Goal: Information Seeking & Learning: Learn about a topic

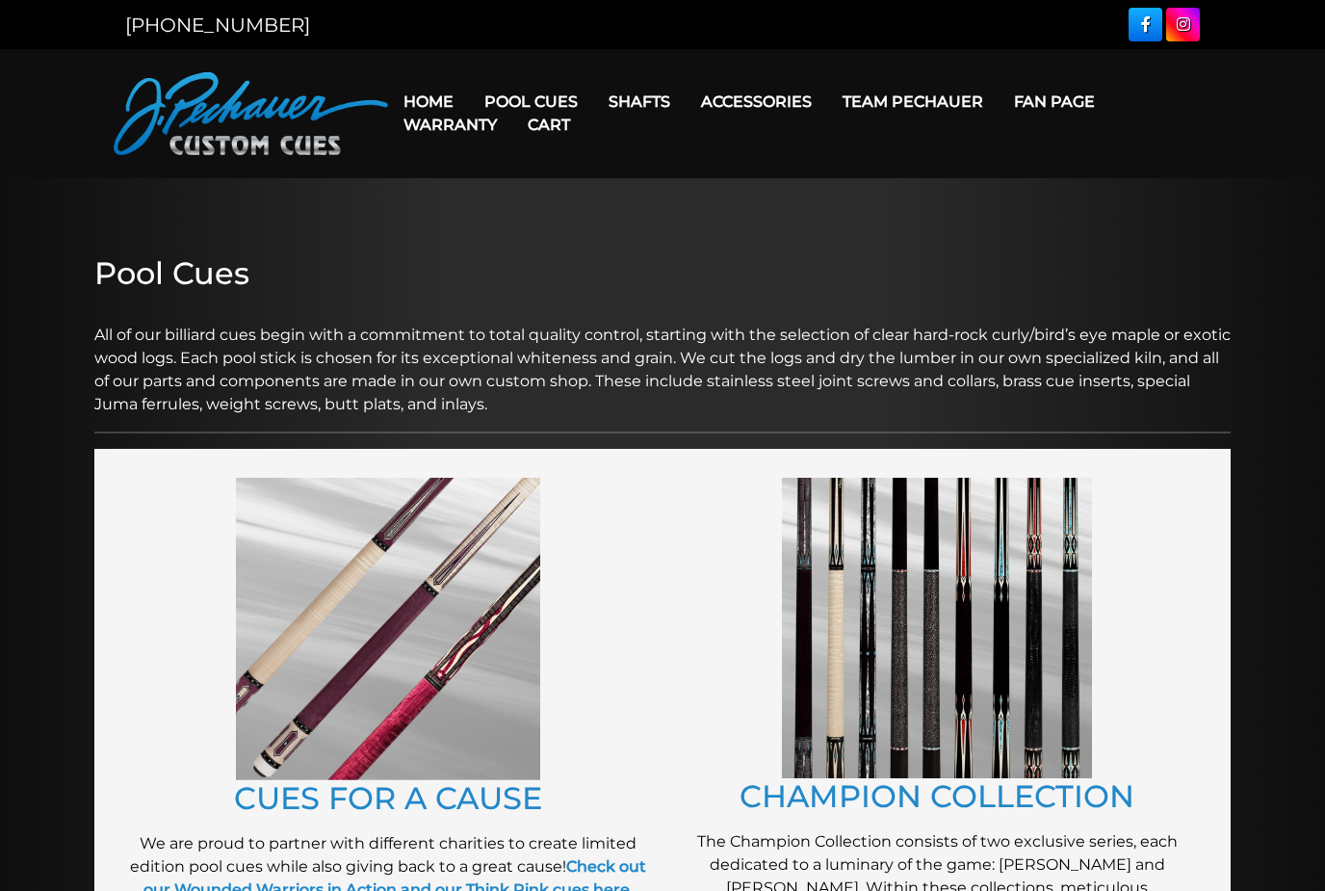
click at [641, 333] on link "Retired Cues" at bounding box center [589, 319] width 237 height 27
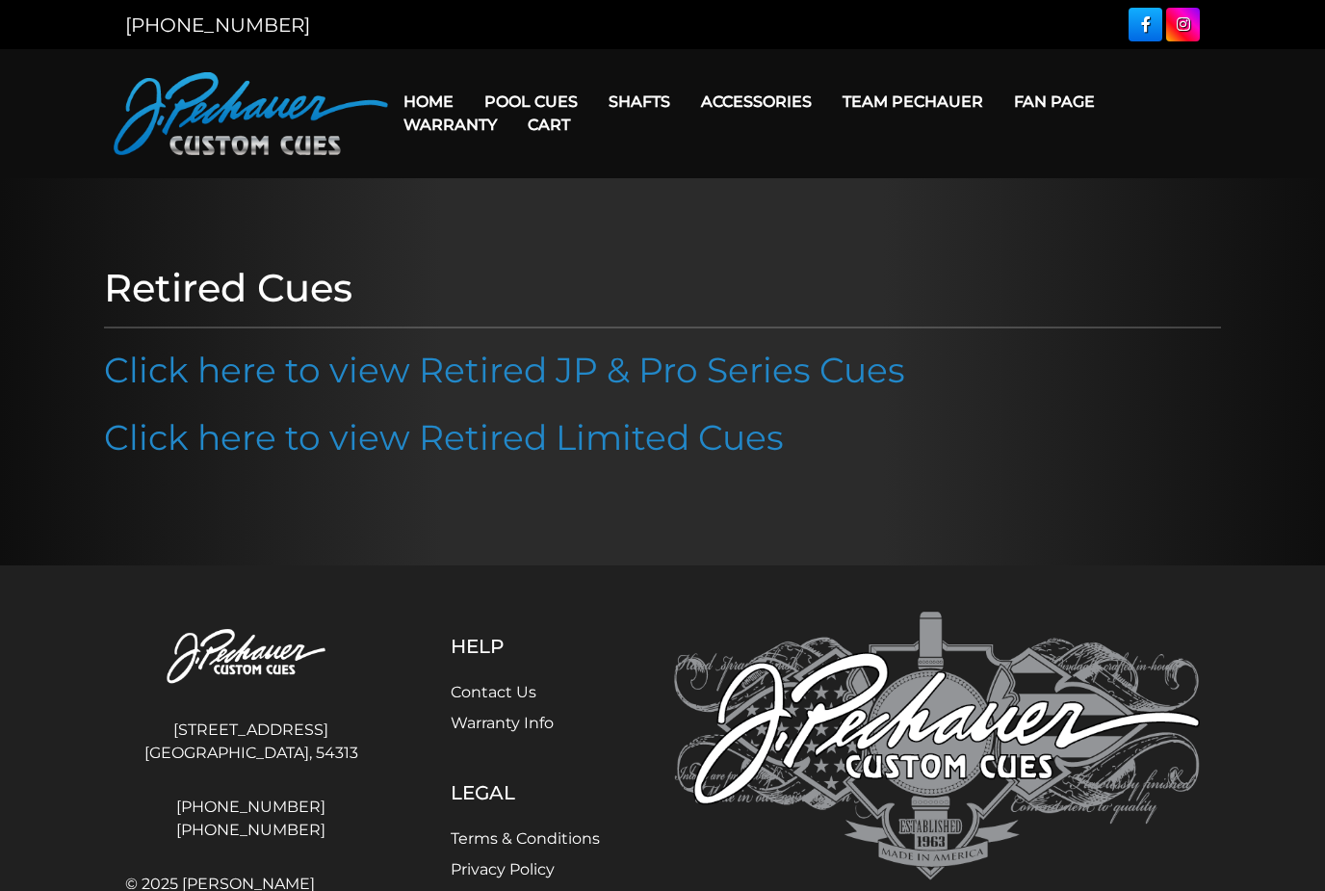
click at [151, 386] on link "Click here to view Retired JP & Pro Series Cues" at bounding box center [504, 369] width 801 height 42
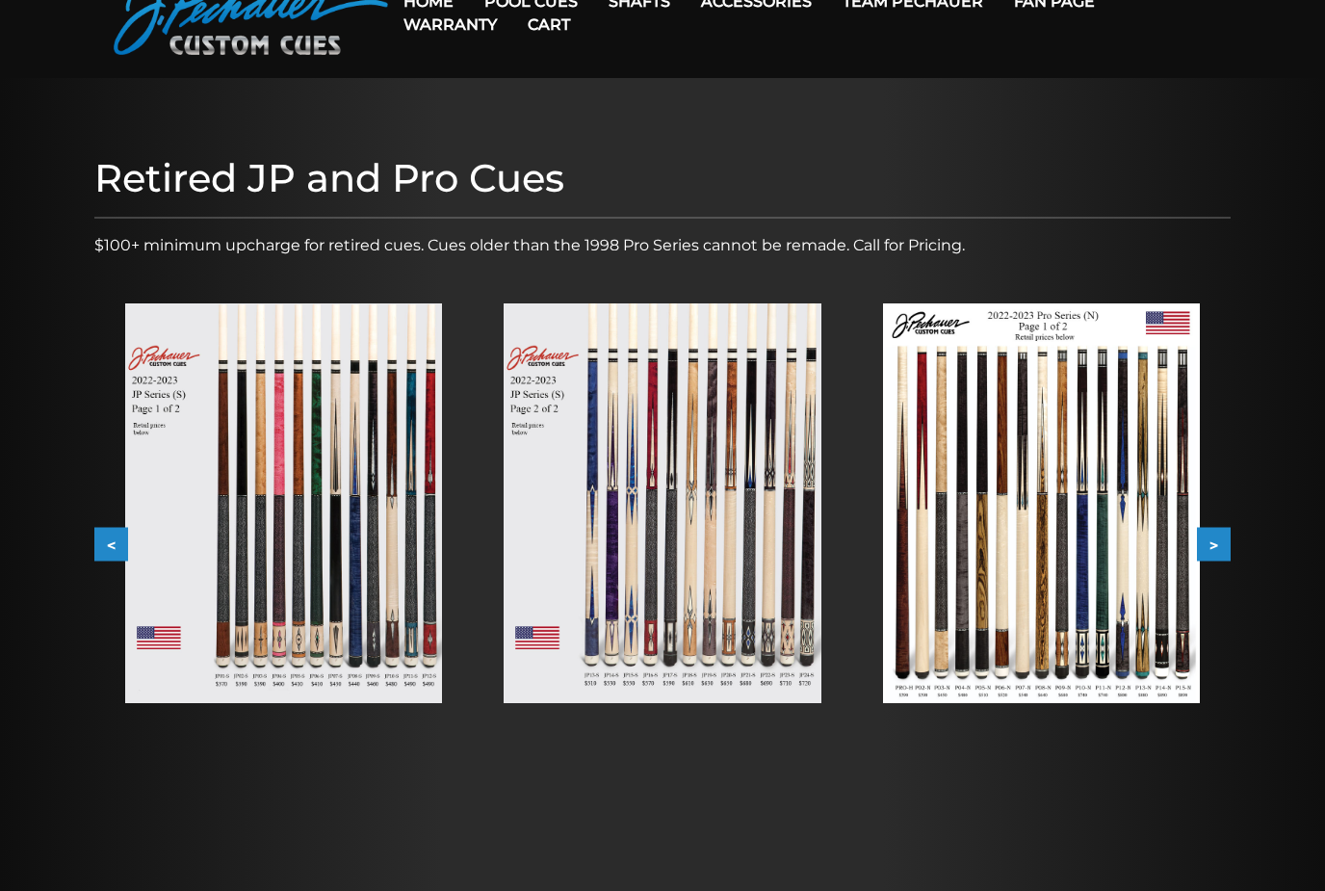
scroll to position [99, 0]
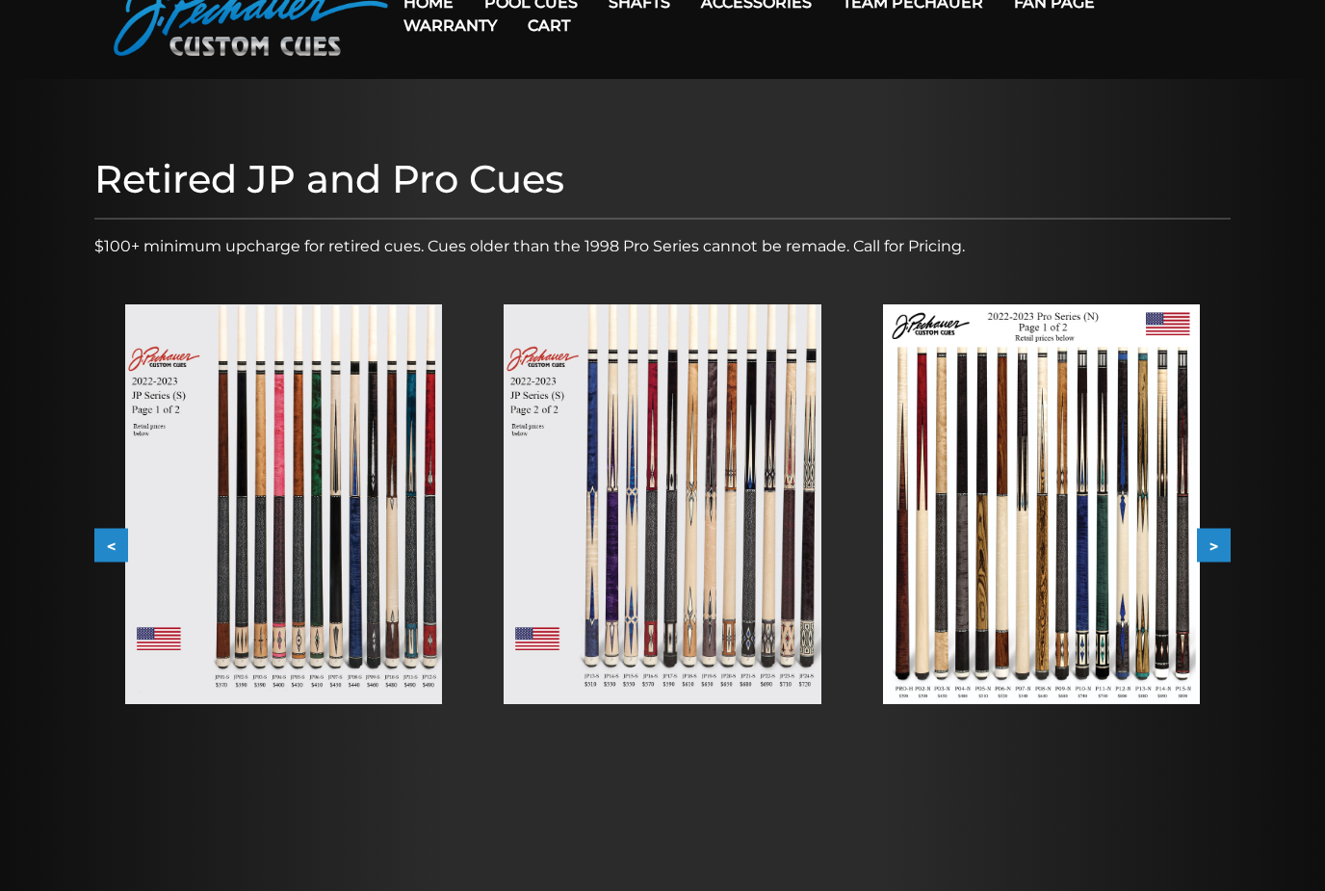
click at [1056, 580] on img at bounding box center [1041, 504] width 317 height 400
click at [1014, 564] on img at bounding box center [1041, 504] width 317 height 400
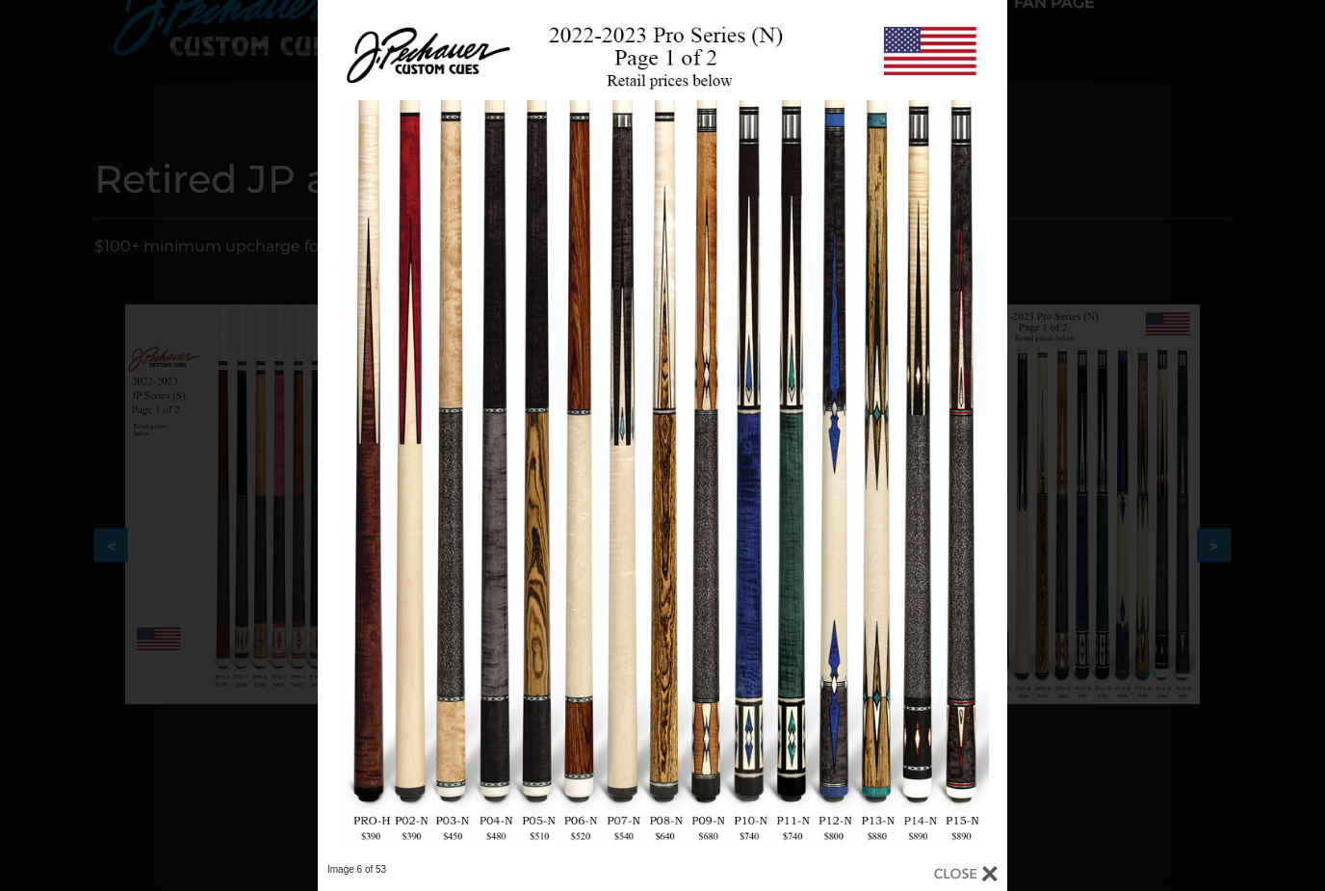
click at [52, 369] on div "Image 6 of 53" at bounding box center [662, 445] width 1325 height 891
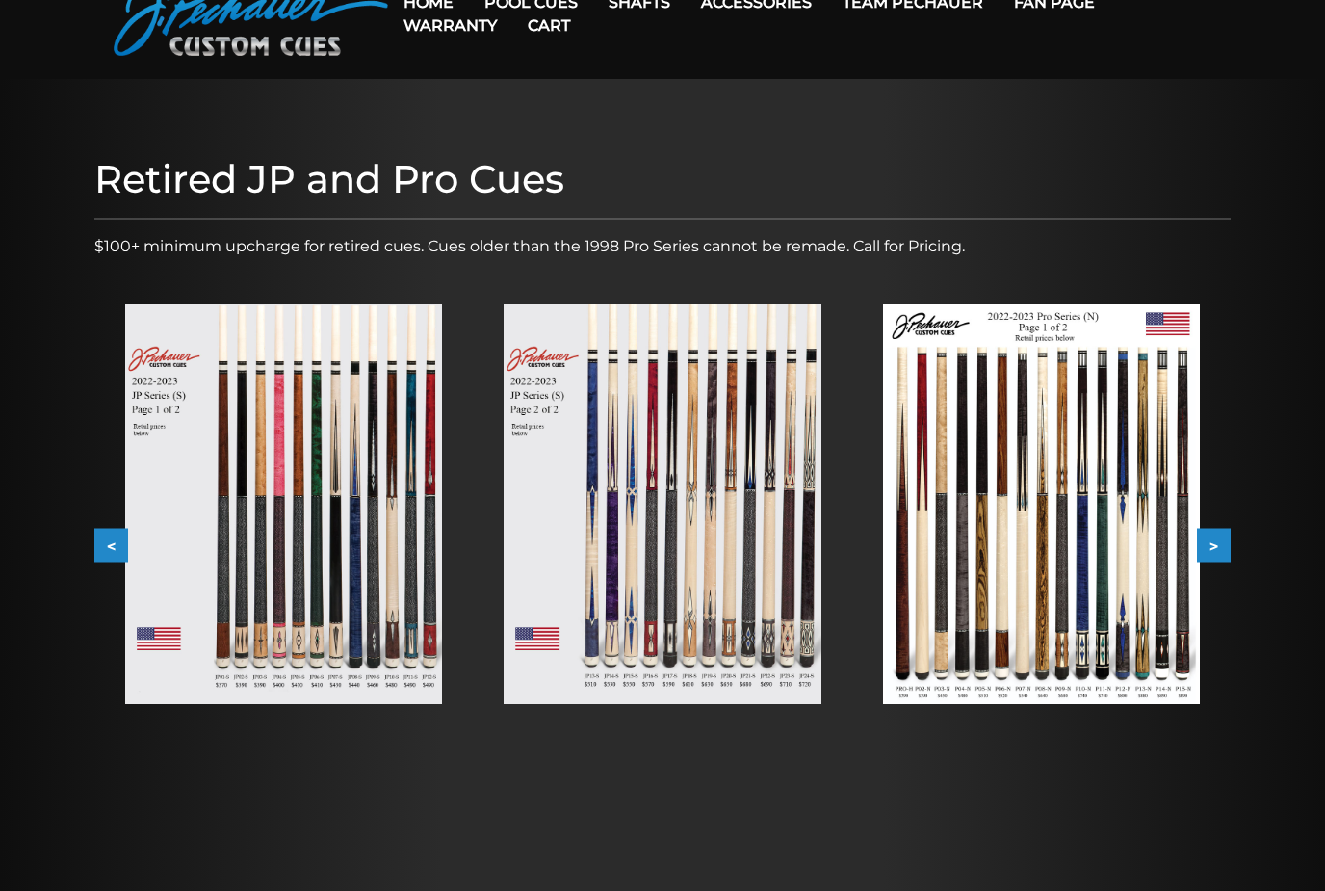
click at [187, 415] on img at bounding box center [283, 504] width 317 height 400
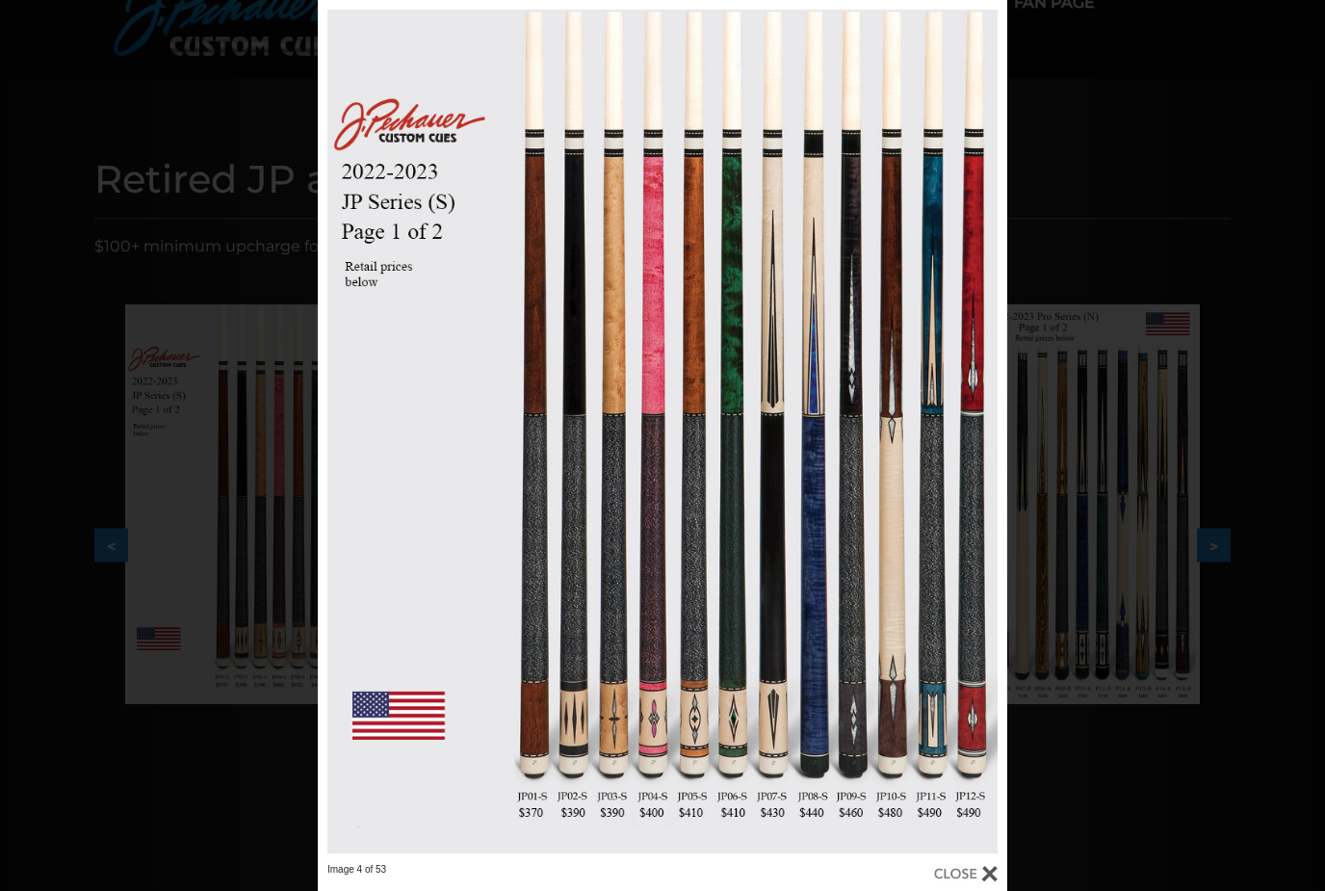
click at [129, 380] on div "Image 4 of 53" at bounding box center [662, 445] width 1325 height 891
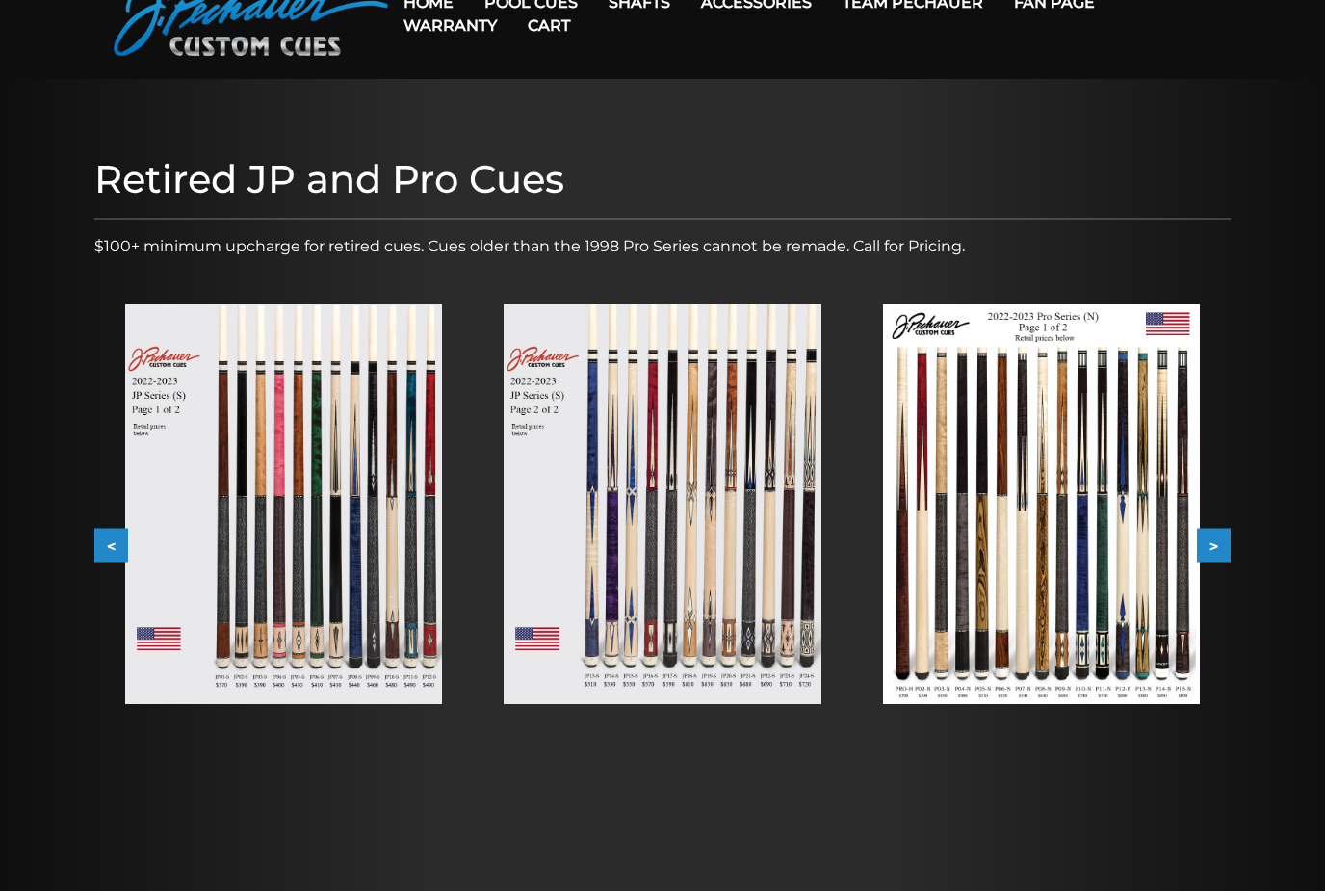
click at [777, 534] on img at bounding box center [661, 504] width 317 height 400
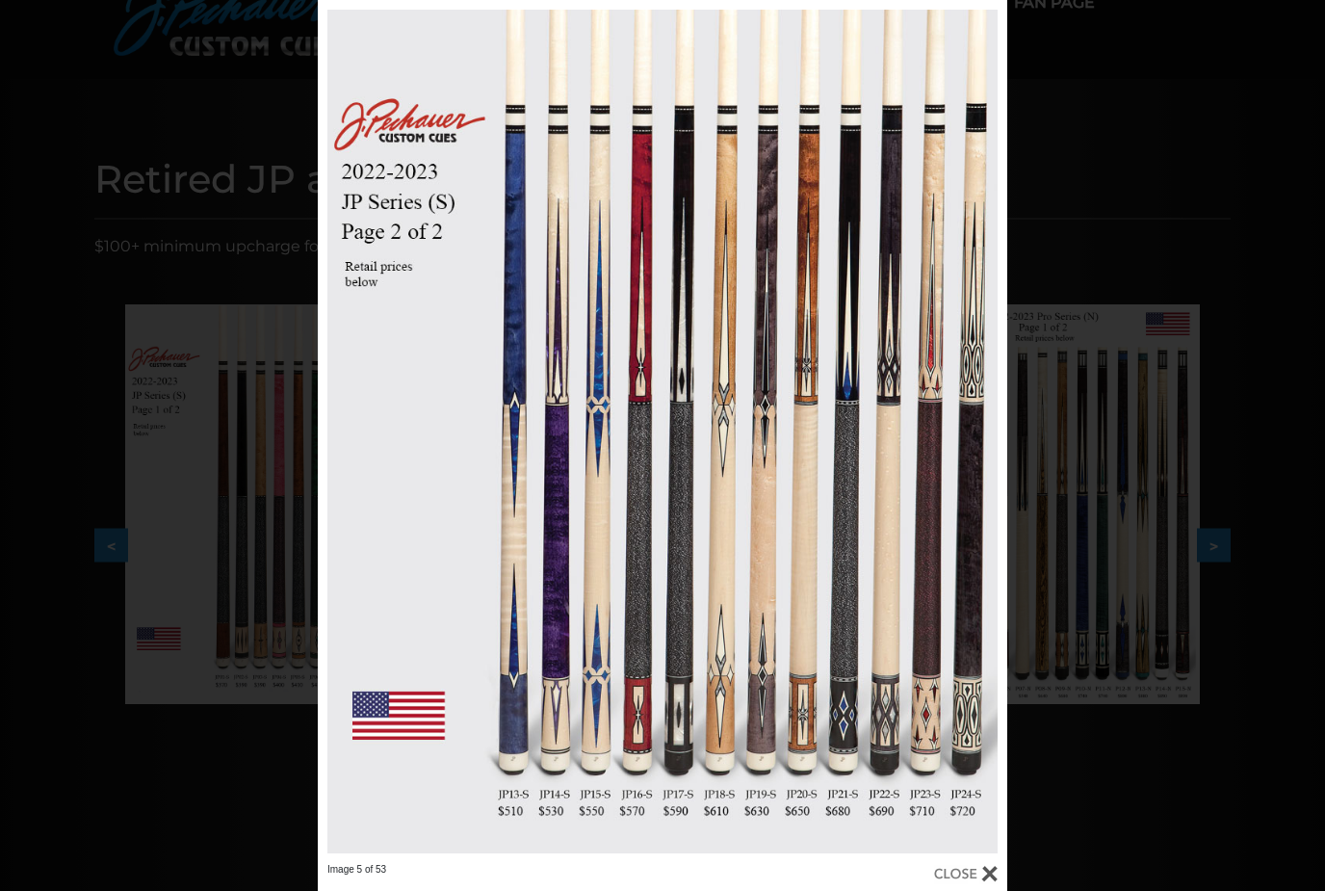
click at [813, 558] on link at bounding box center [852, 431] width 310 height 863
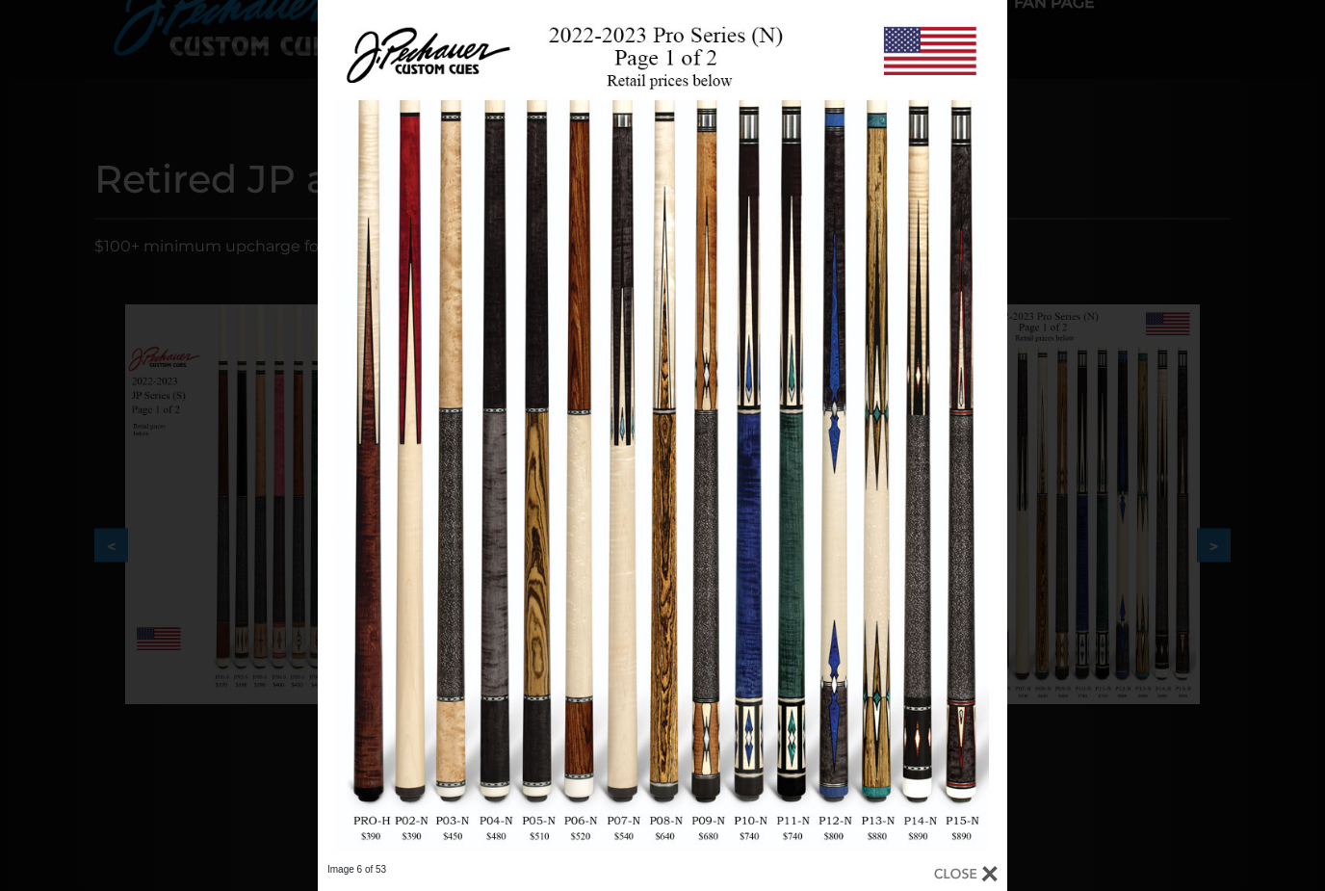
click at [174, 398] on div "Image 6 of 53" at bounding box center [662, 445] width 1325 height 891
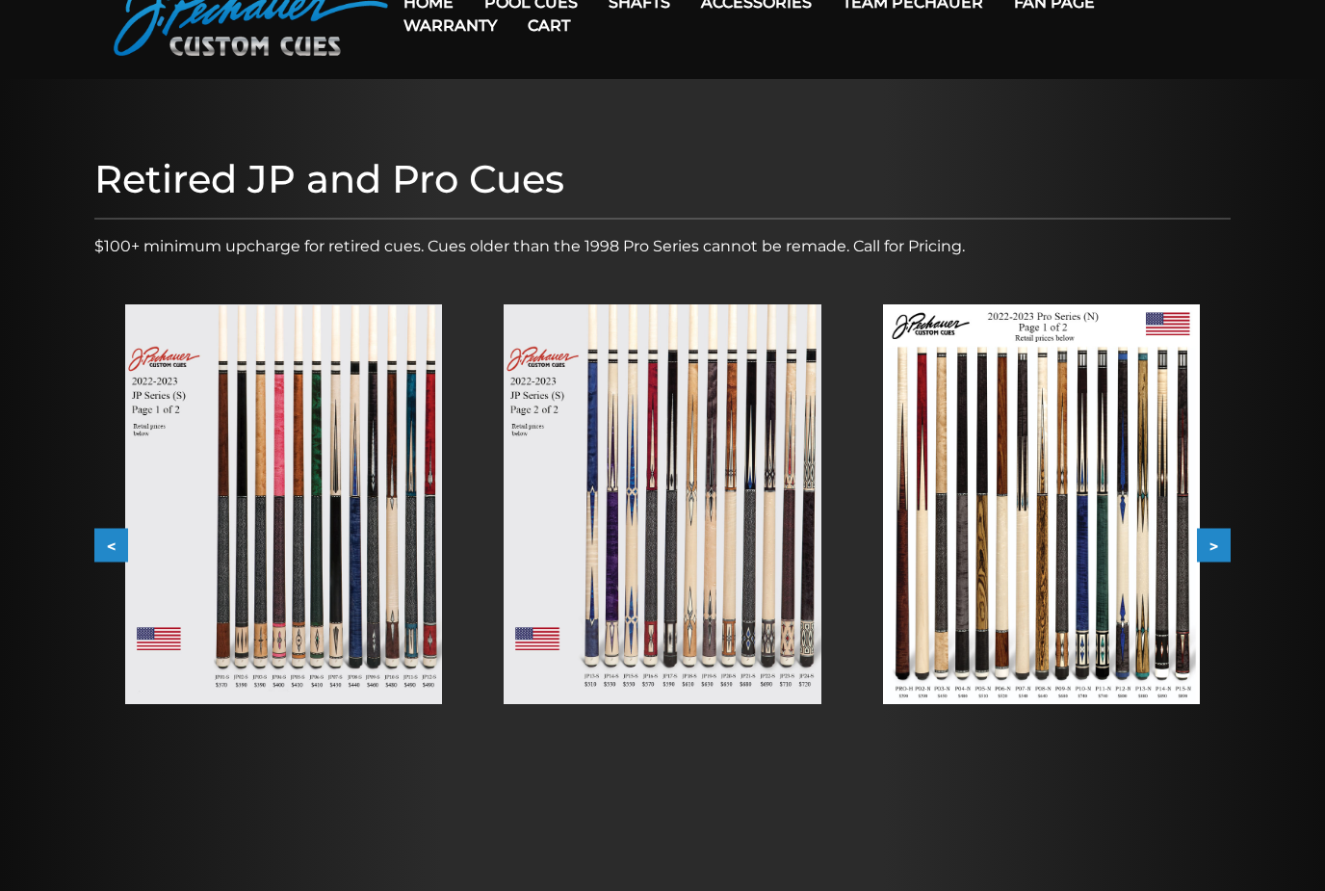
click at [778, 557] on img at bounding box center [661, 504] width 317 height 400
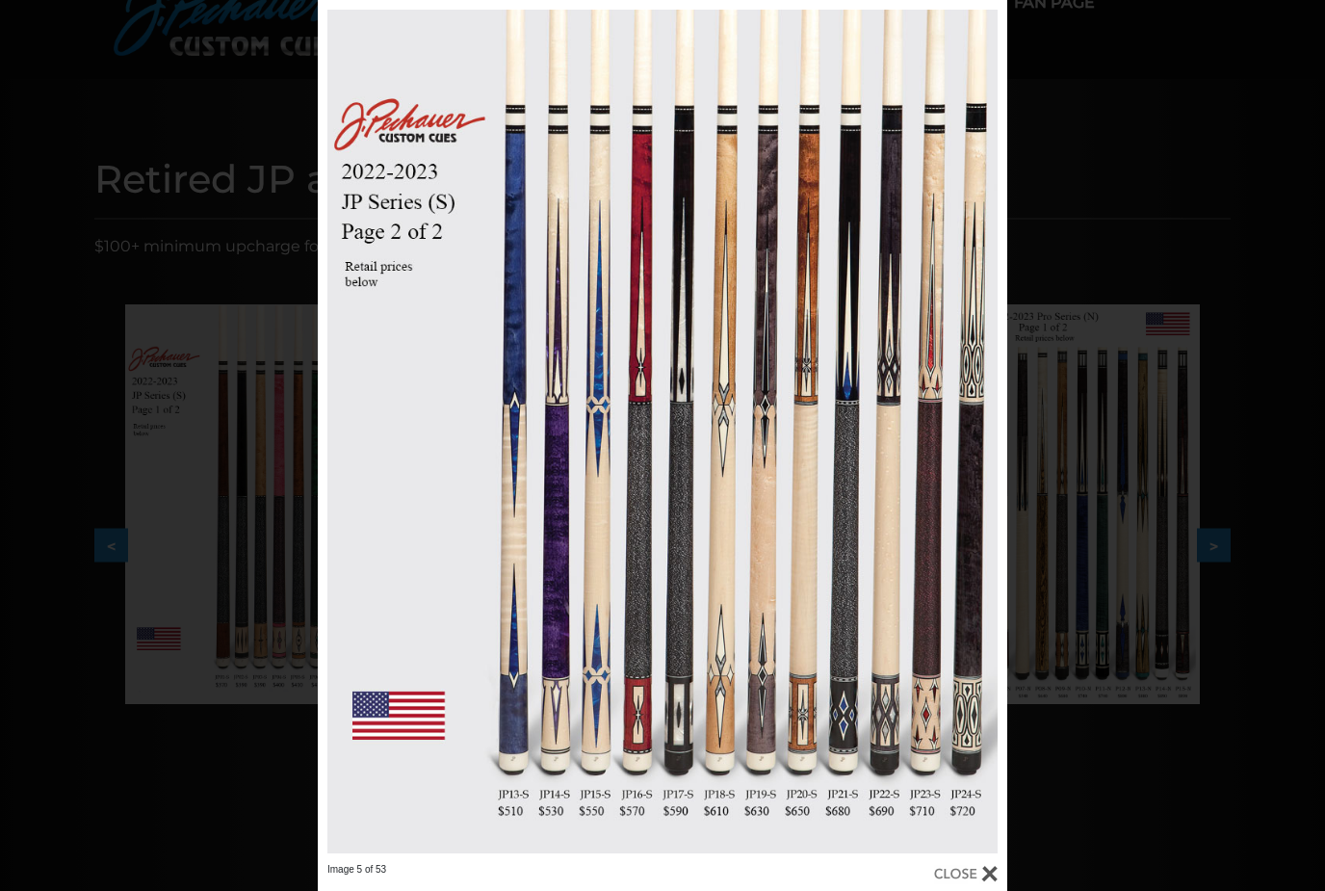
click at [163, 375] on div "Image 5 of 53" at bounding box center [662, 445] width 1325 height 891
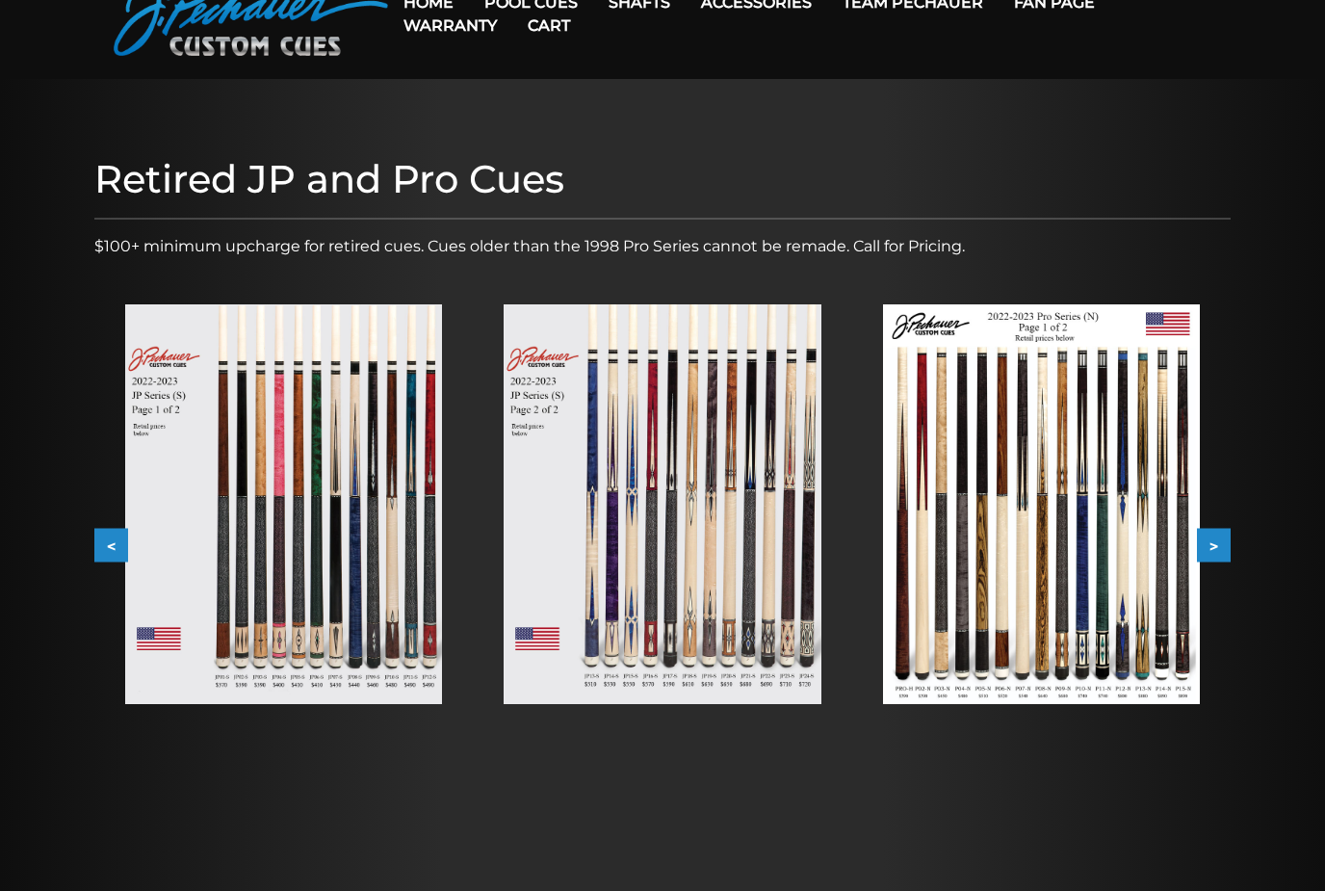
click at [1094, 525] on img at bounding box center [1041, 504] width 317 height 400
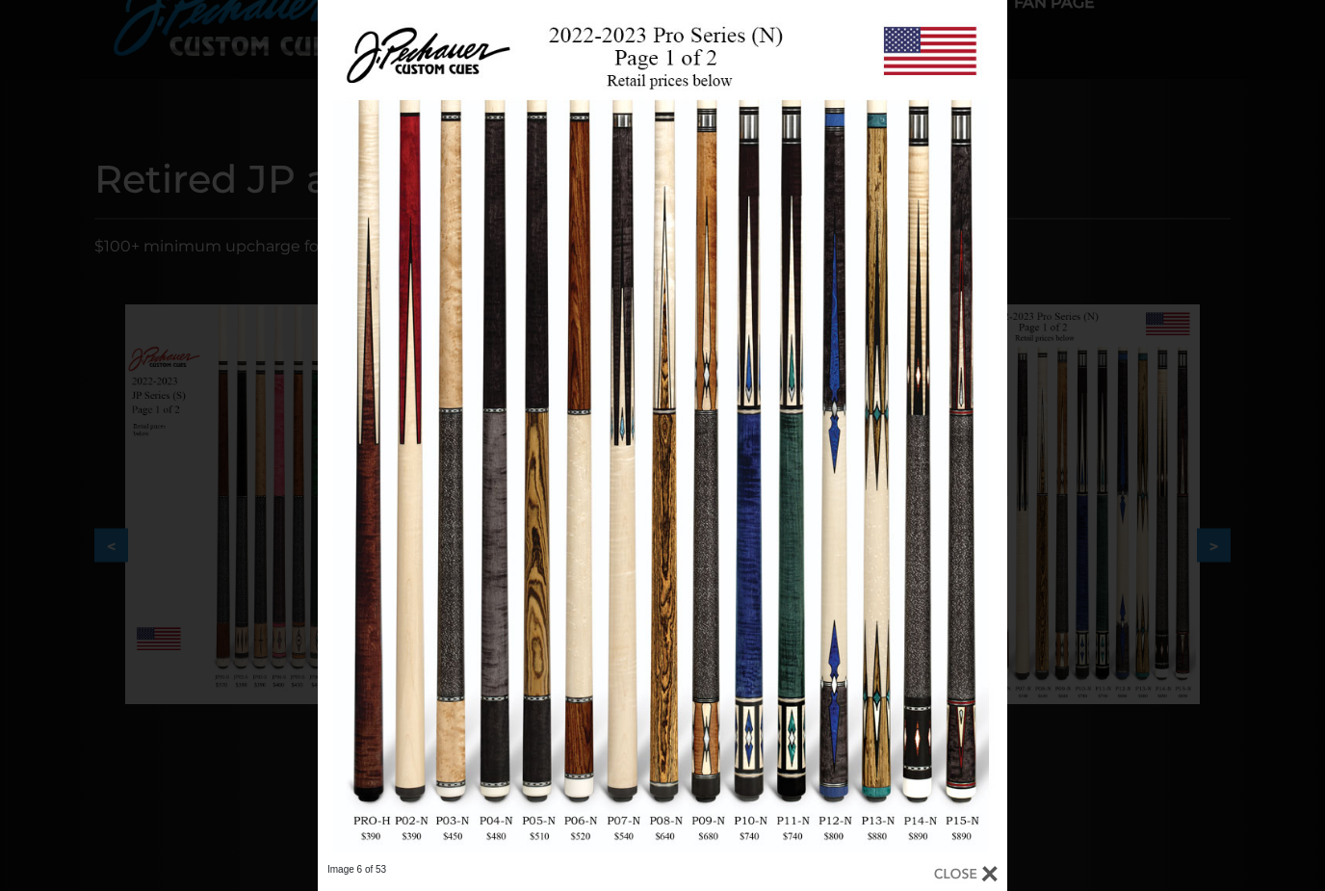
click at [1111, 503] on div "Image 6 of 53" at bounding box center [662, 445] width 1325 height 891
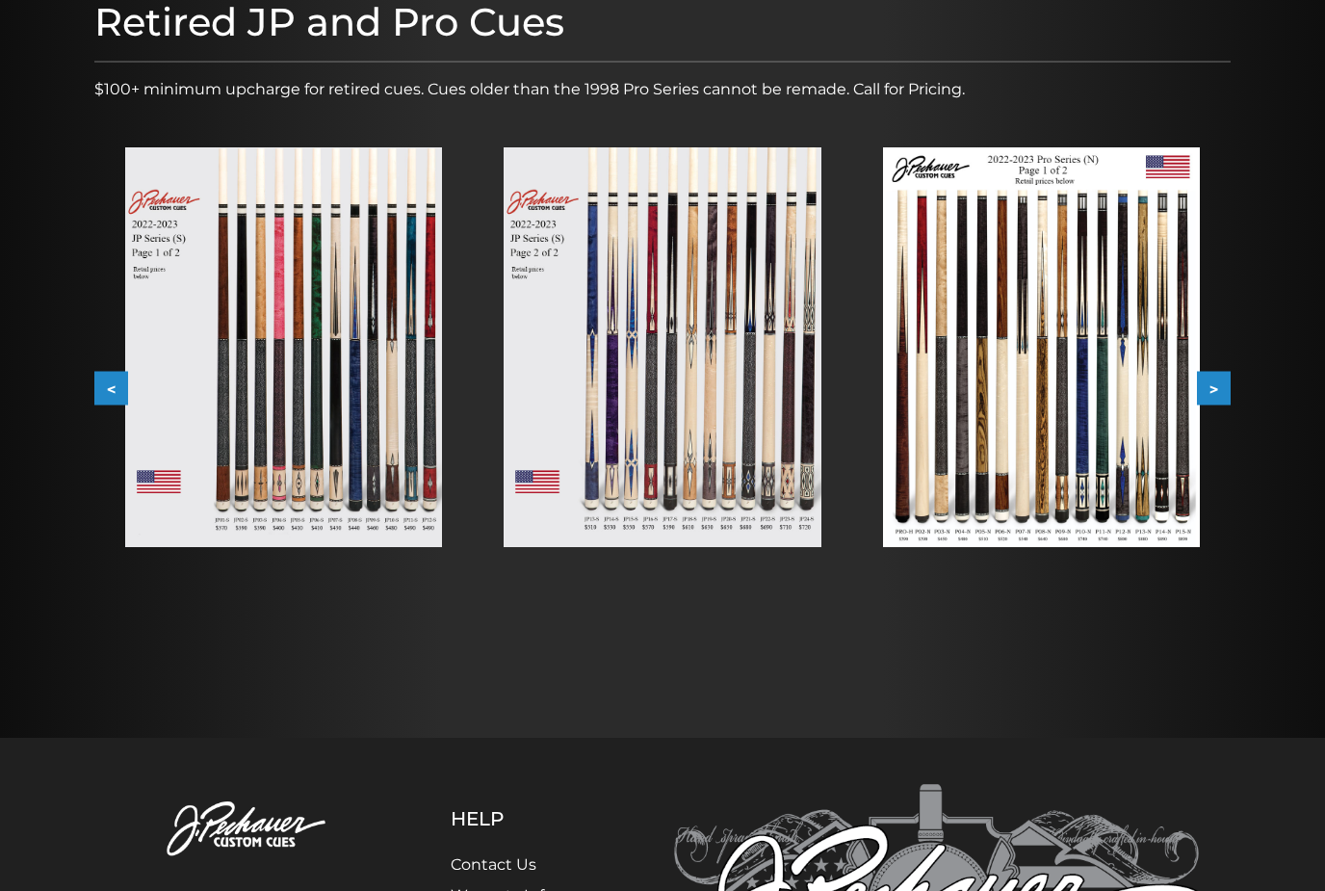
scroll to position [239, 0]
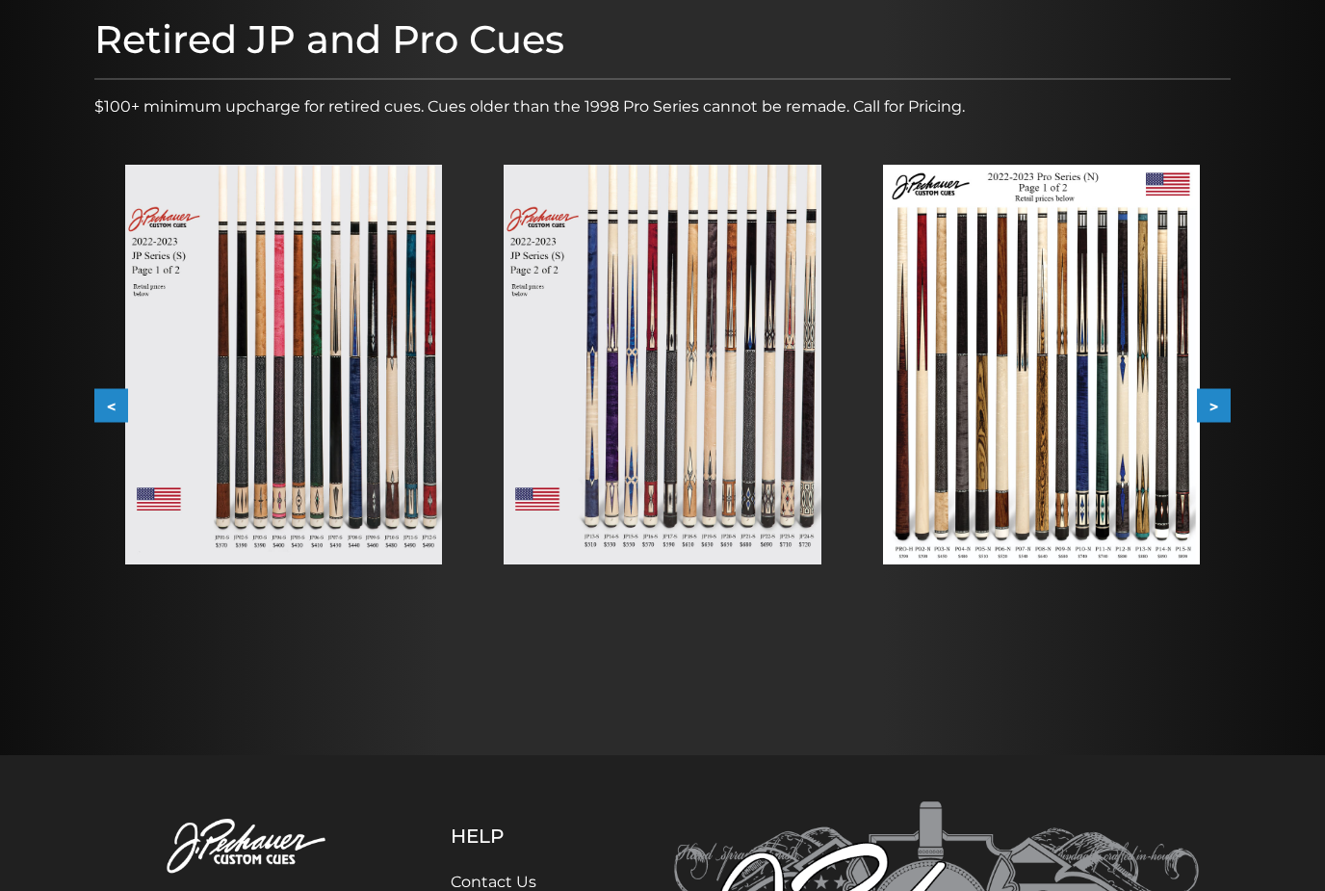
click at [1227, 403] on button ">" at bounding box center [1214, 406] width 34 height 34
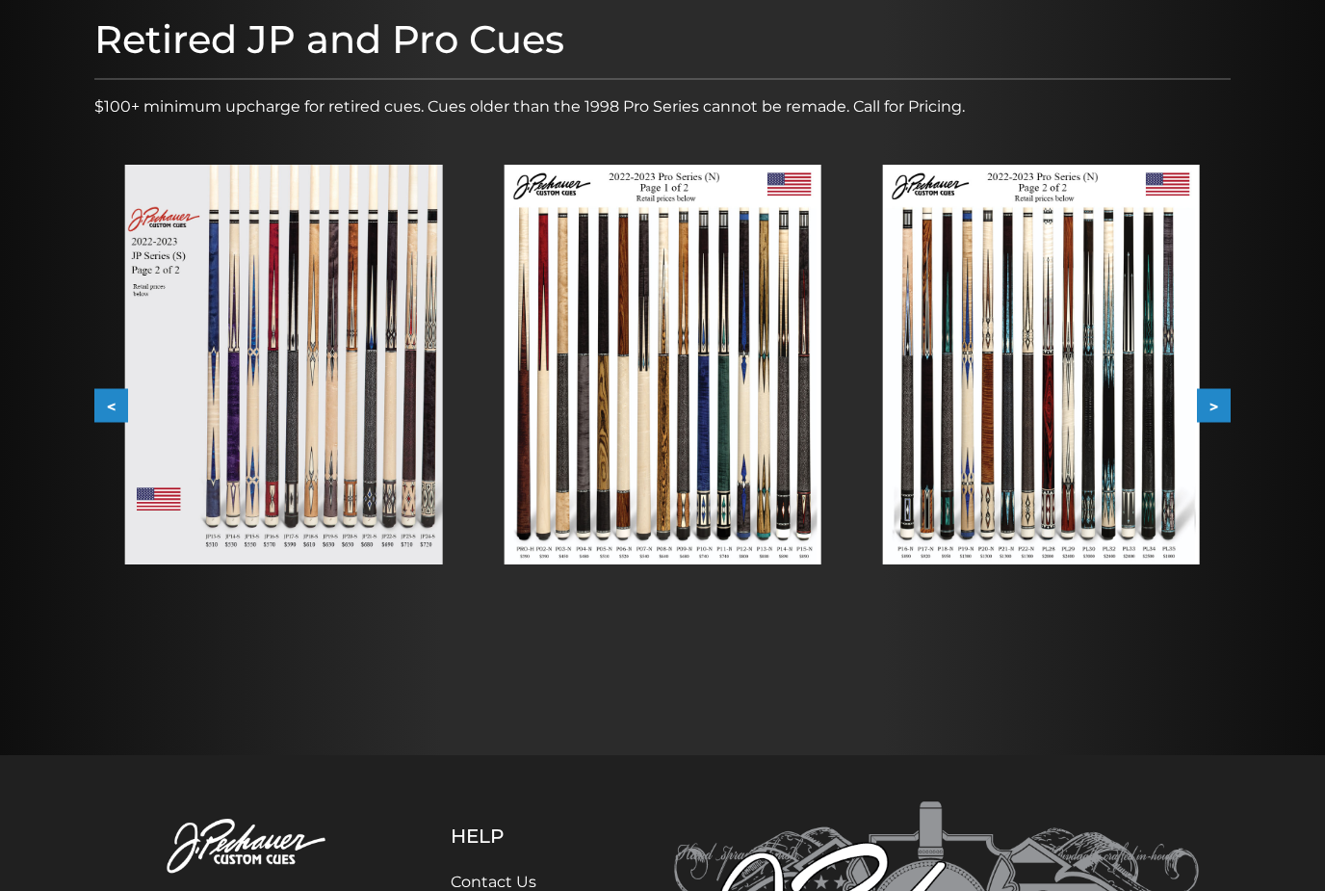
click at [167, 379] on img at bounding box center [283, 365] width 317 height 400
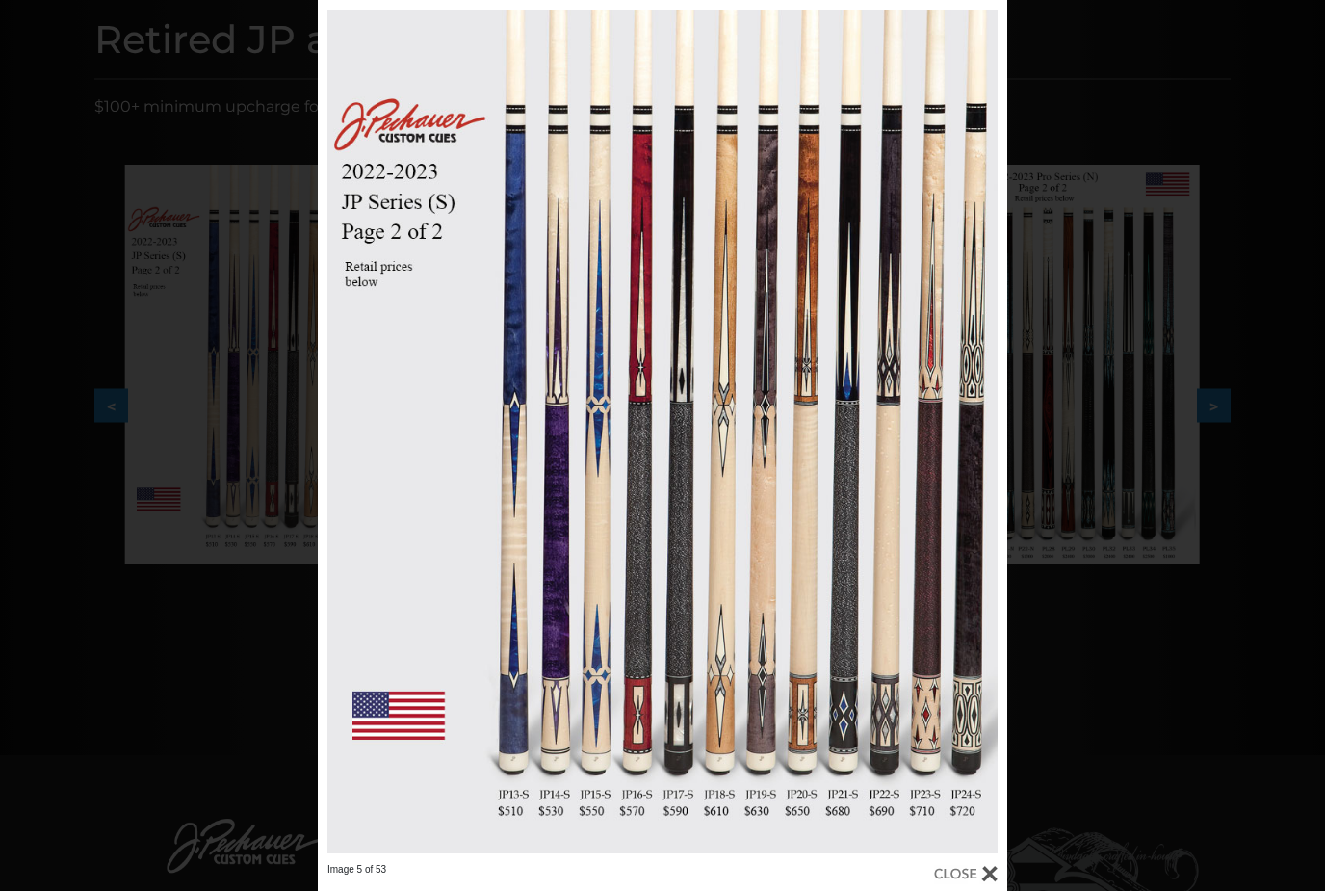
click at [181, 374] on div "Image 5 of 53" at bounding box center [662, 445] width 1325 height 891
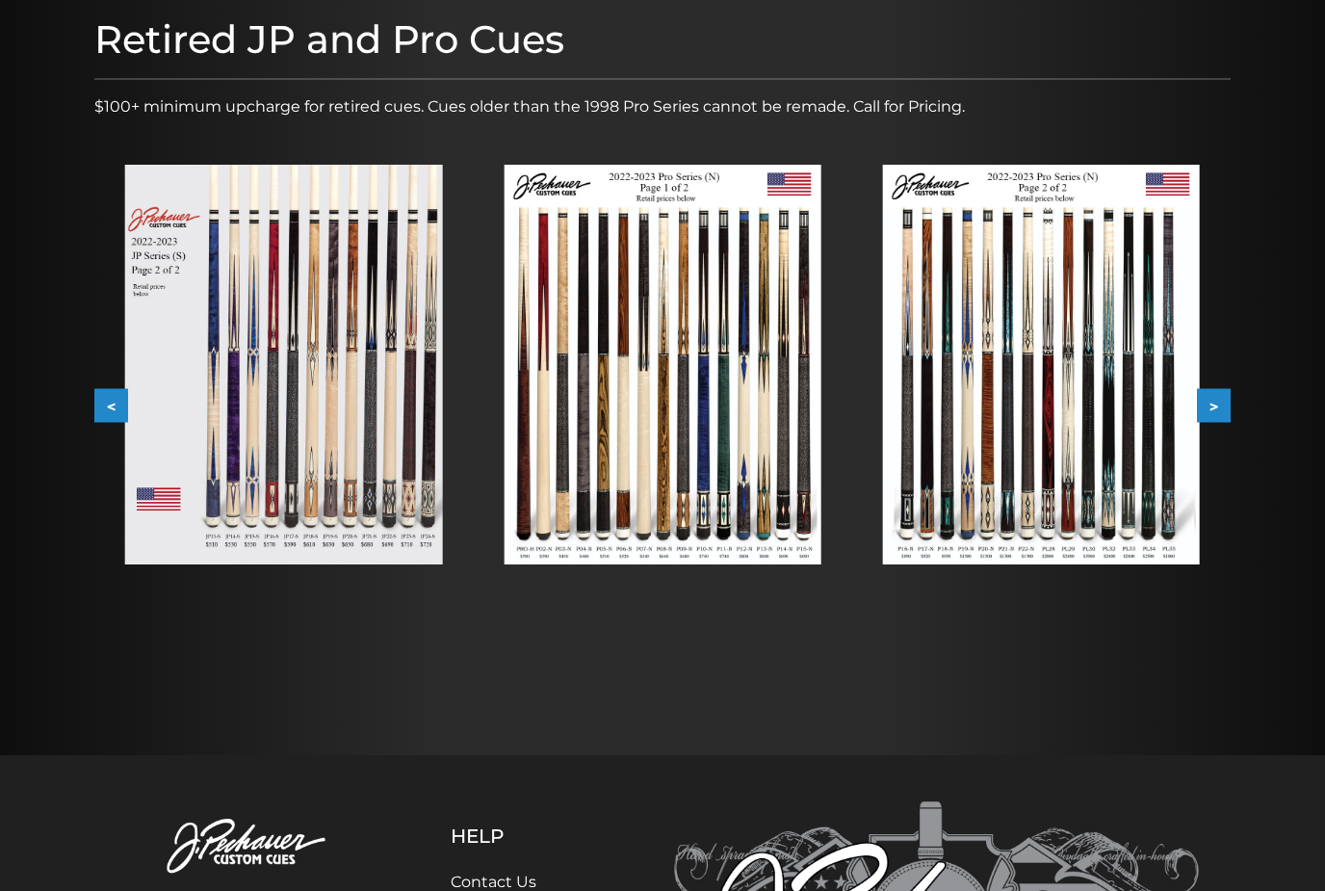
click at [767, 466] on img at bounding box center [661, 365] width 317 height 400
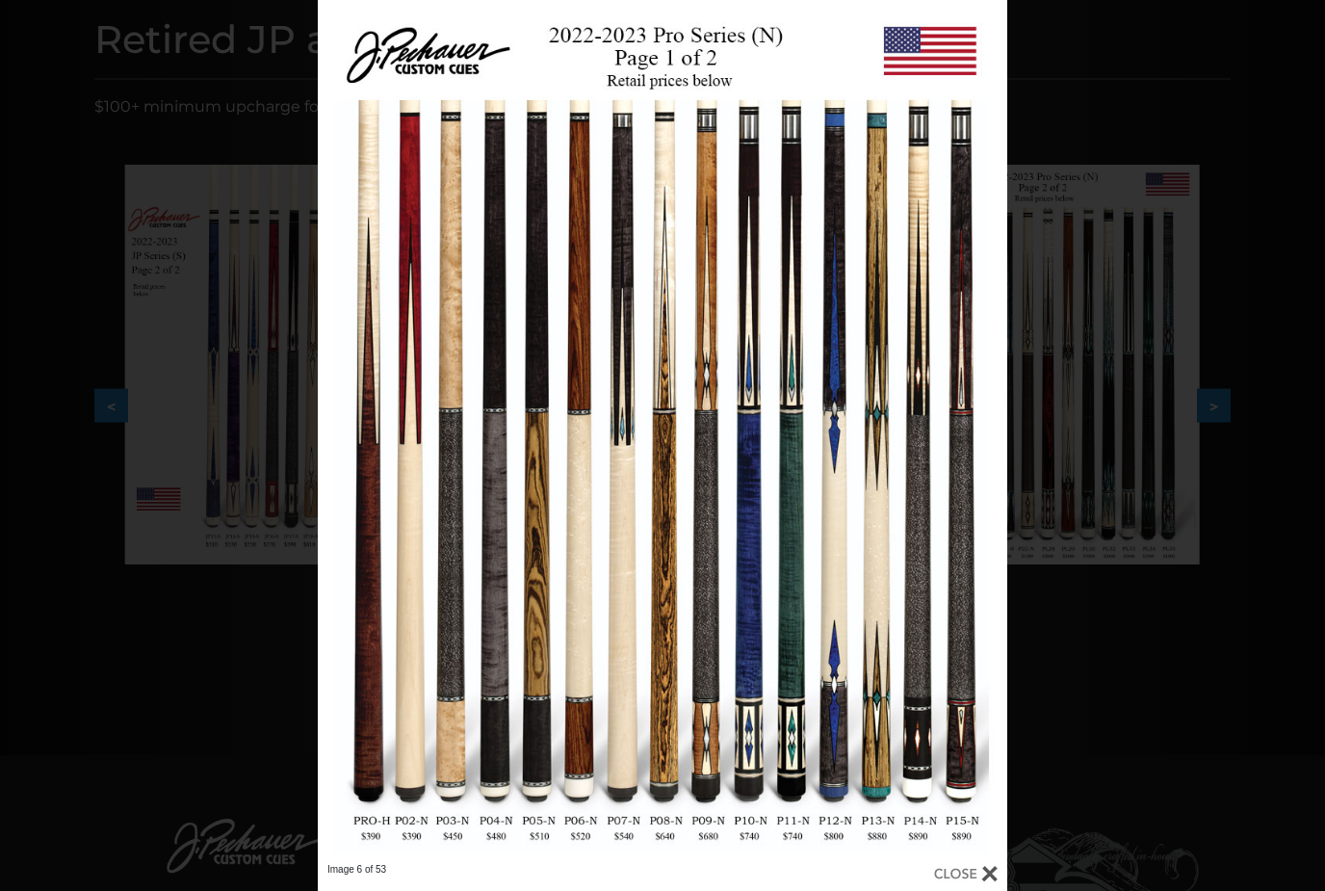
click at [150, 370] on div "Image 6 of 53" at bounding box center [662, 445] width 1325 height 891
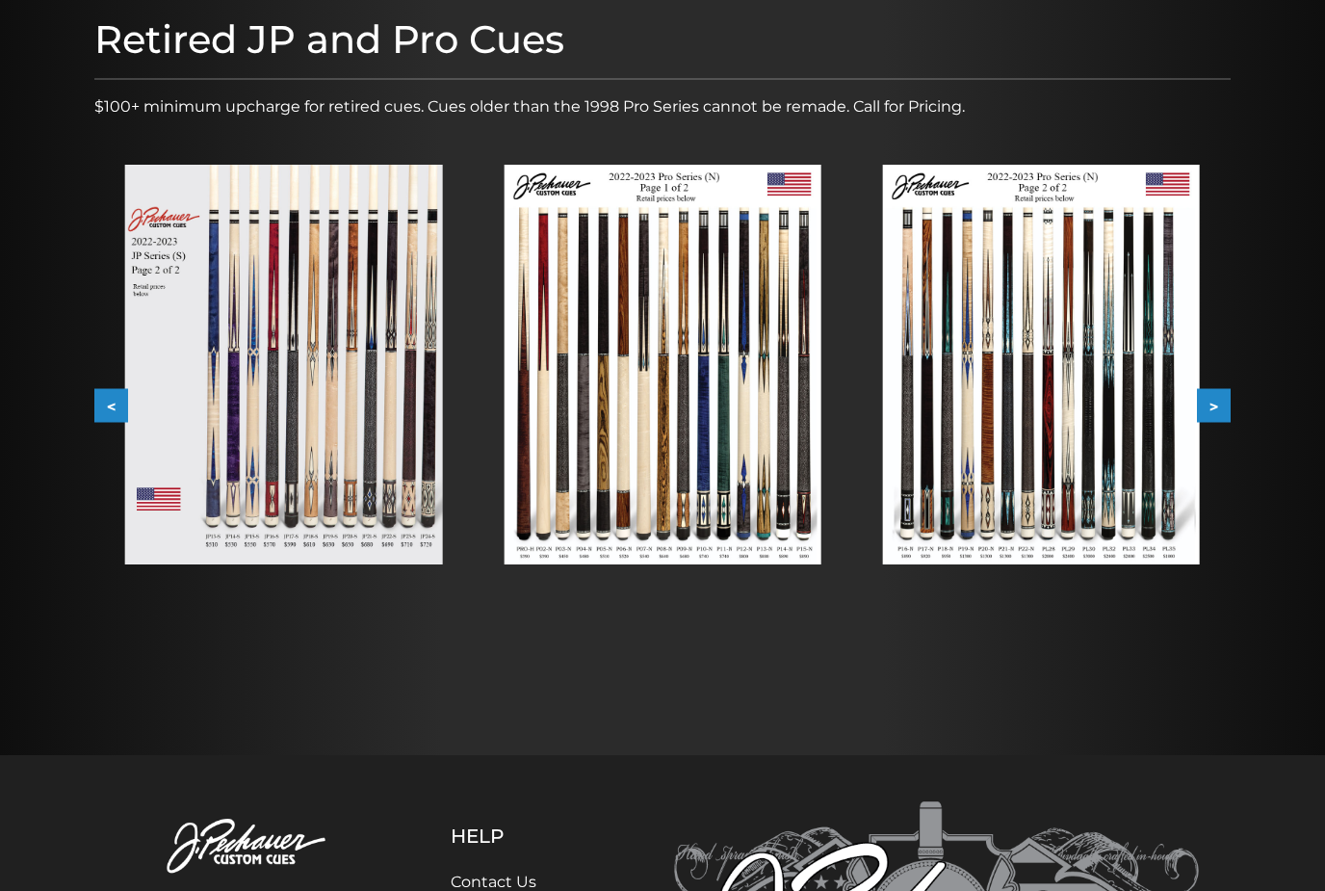
click at [1040, 406] on img at bounding box center [1041, 365] width 317 height 400
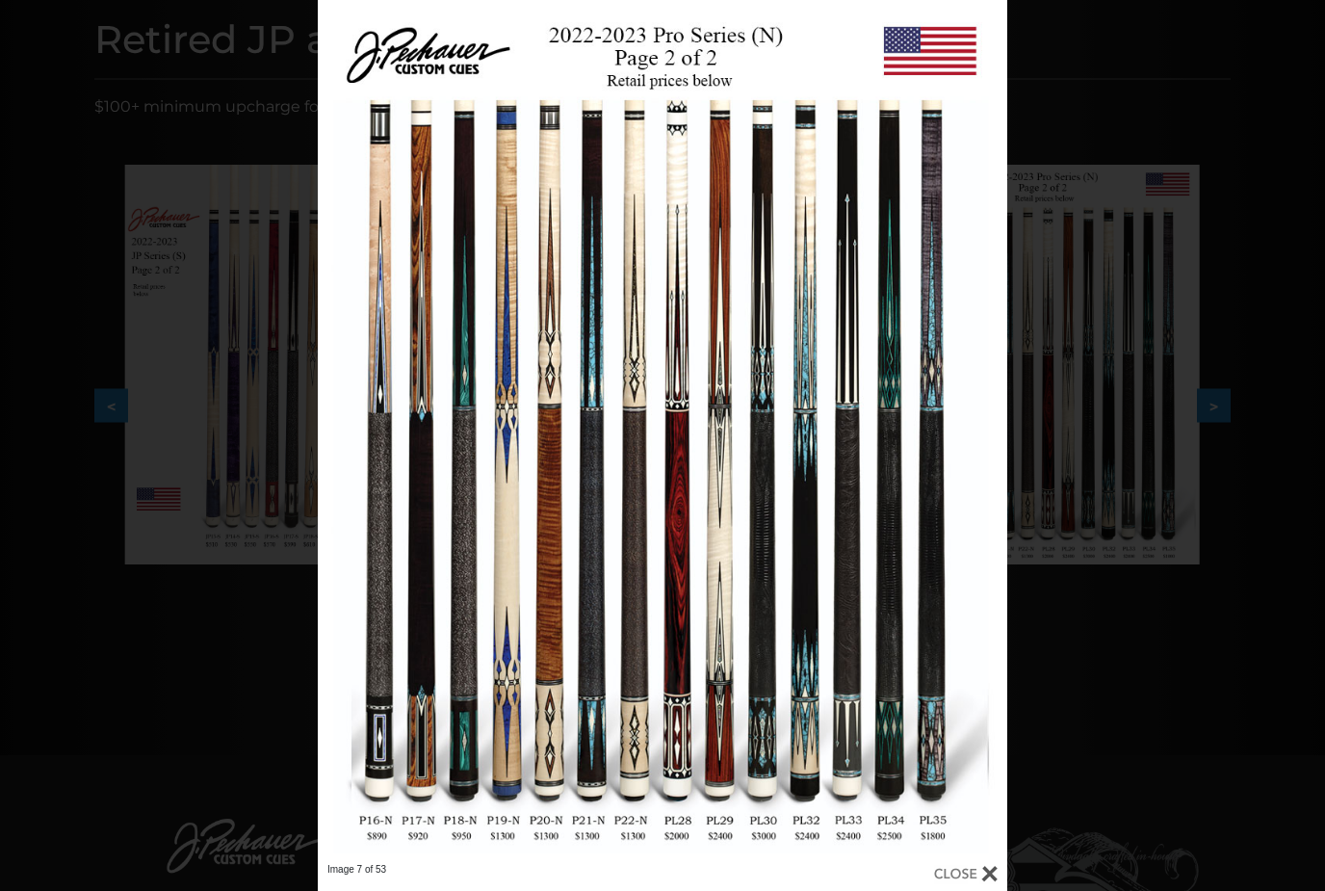
click at [1065, 421] on div "Image 7 of 53" at bounding box center [662, 445] width 1325 height 891
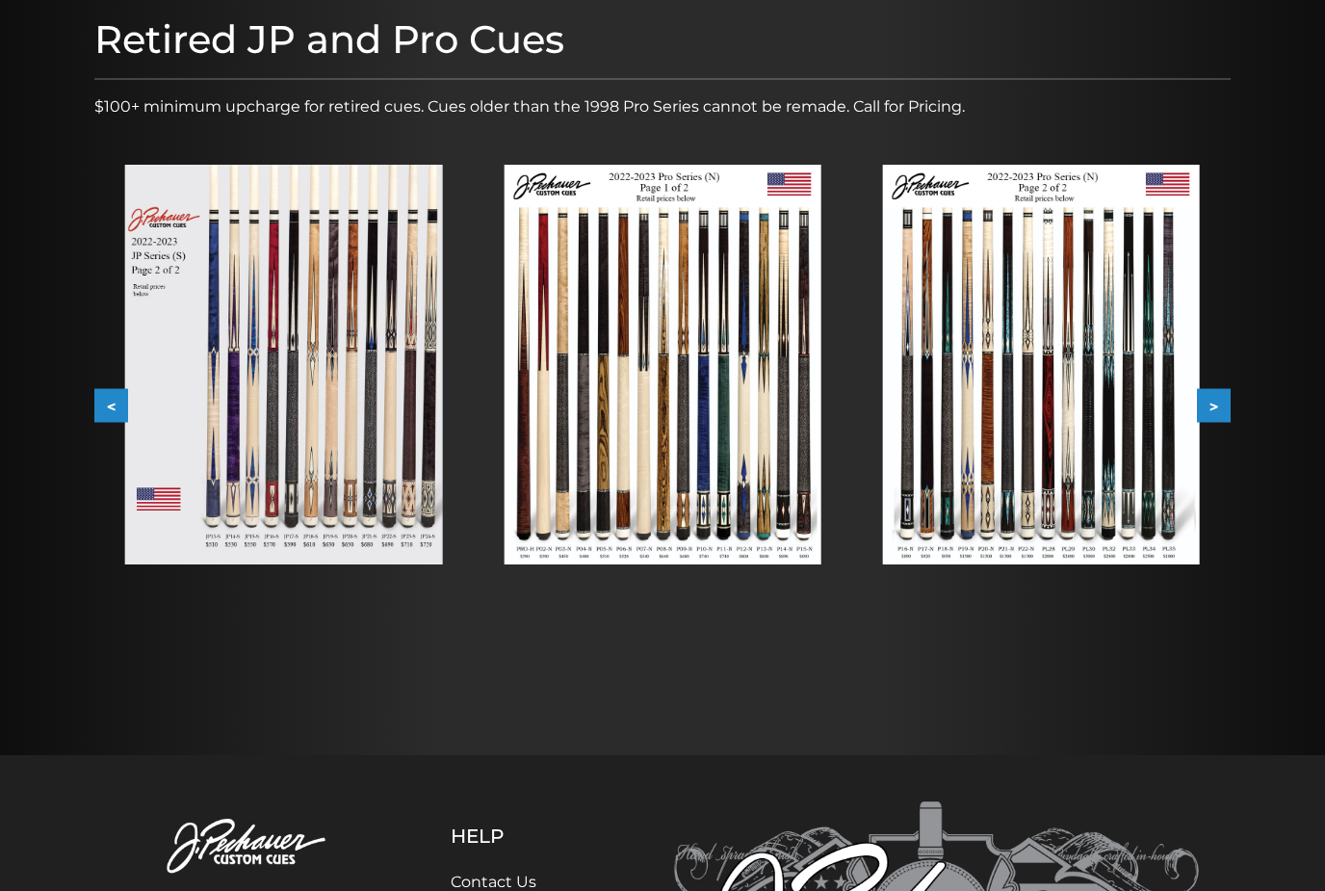
click at [1229, 417] on button ">" at bounding box center [1214, 406] width 34 height 34
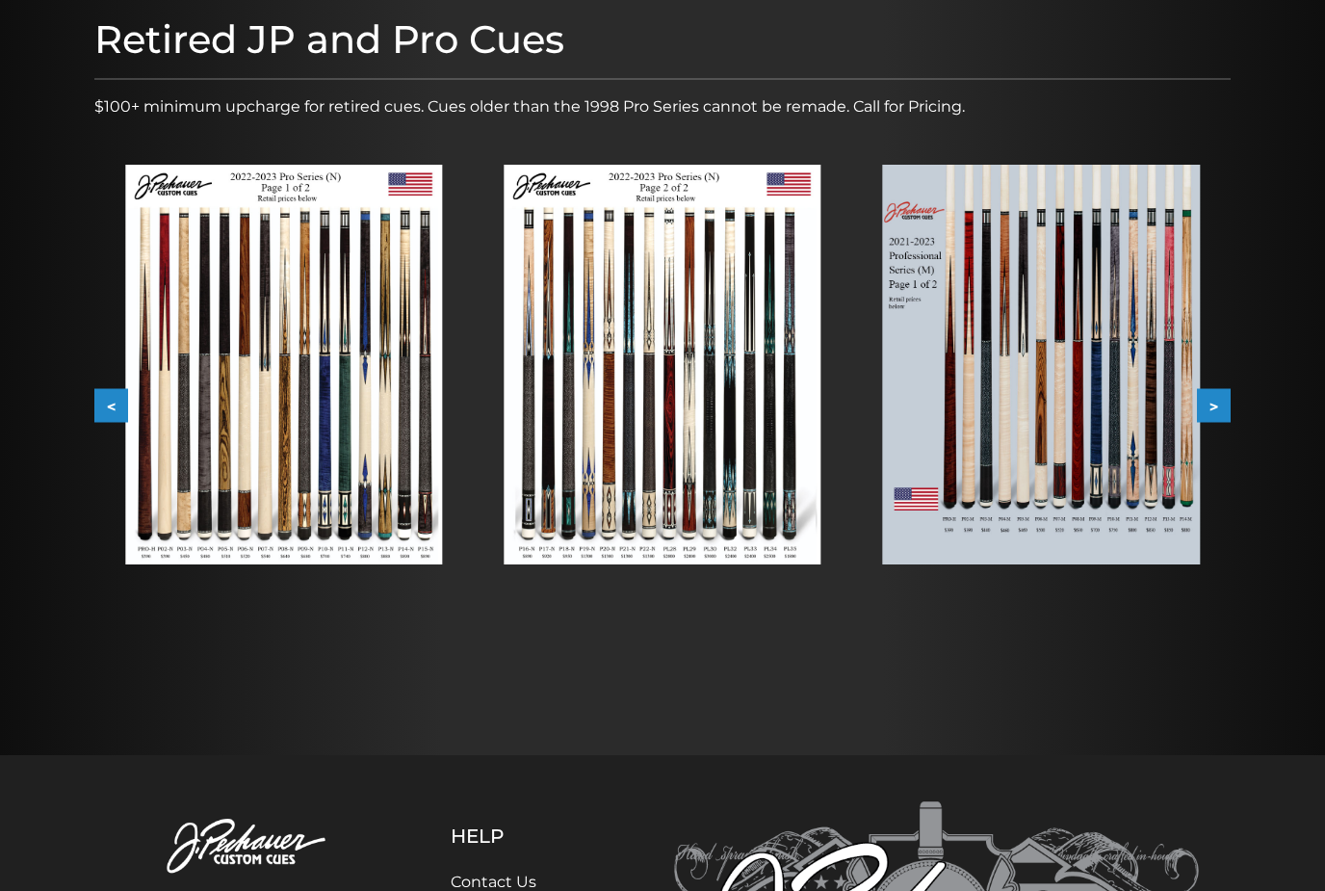
click at [203, 385] on img at bounding box center [283, 365] width 317 height 400
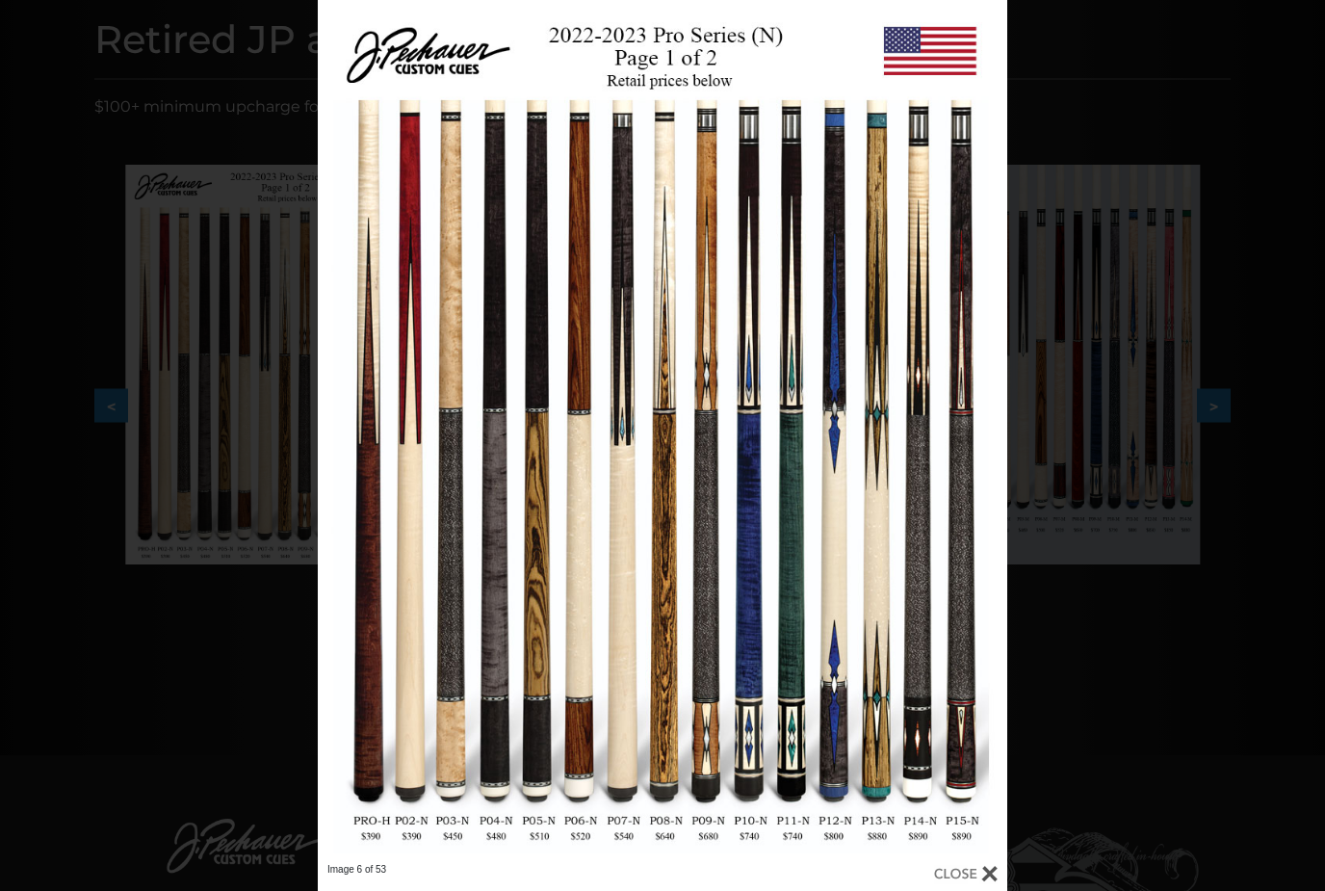
click at [1090, 429] on div "Image 6 of 53" at bounding box center [662, 445] width 1325 height 891
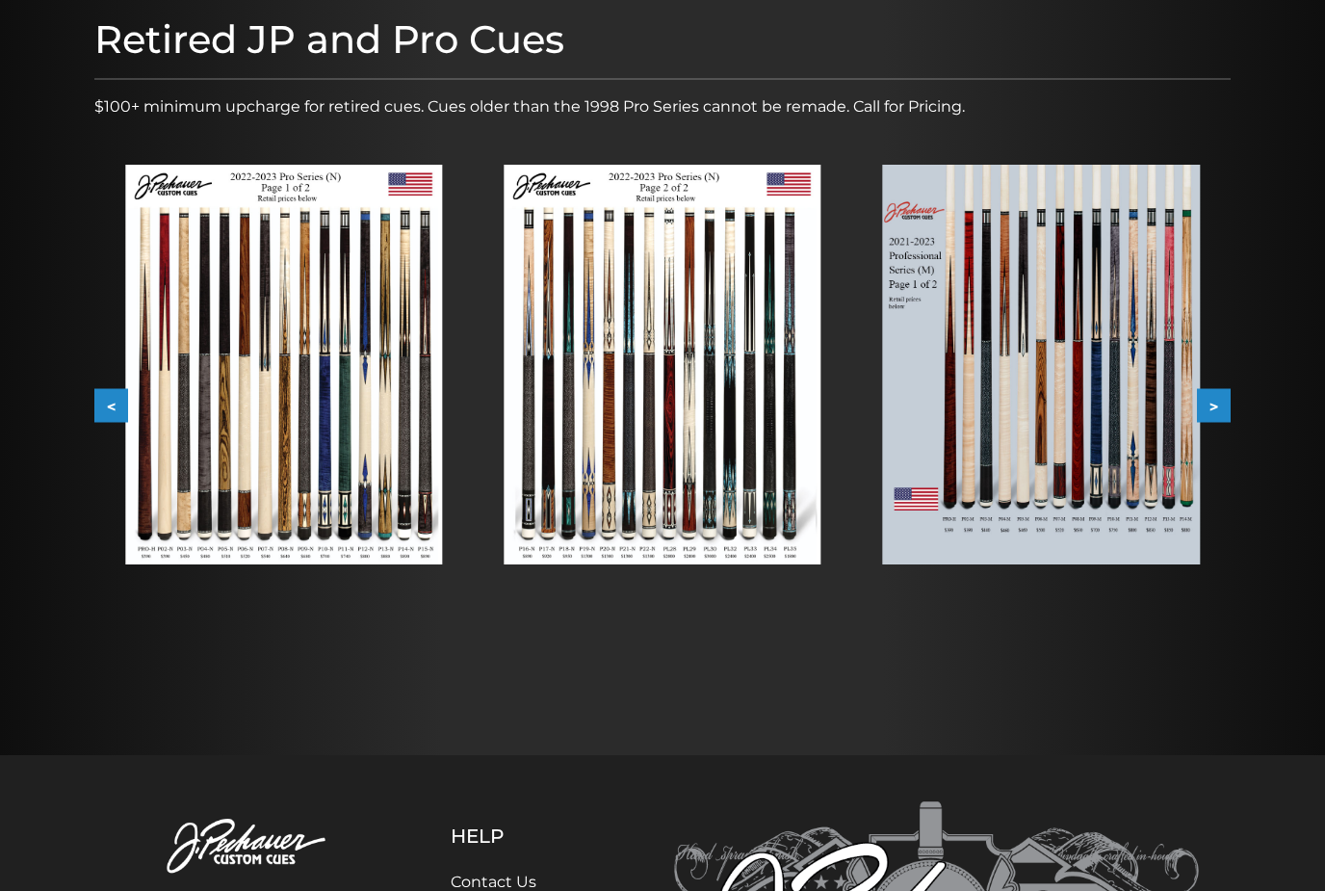
click at [782, 458] on img at bounding box center [661, 365] width 317 height 400
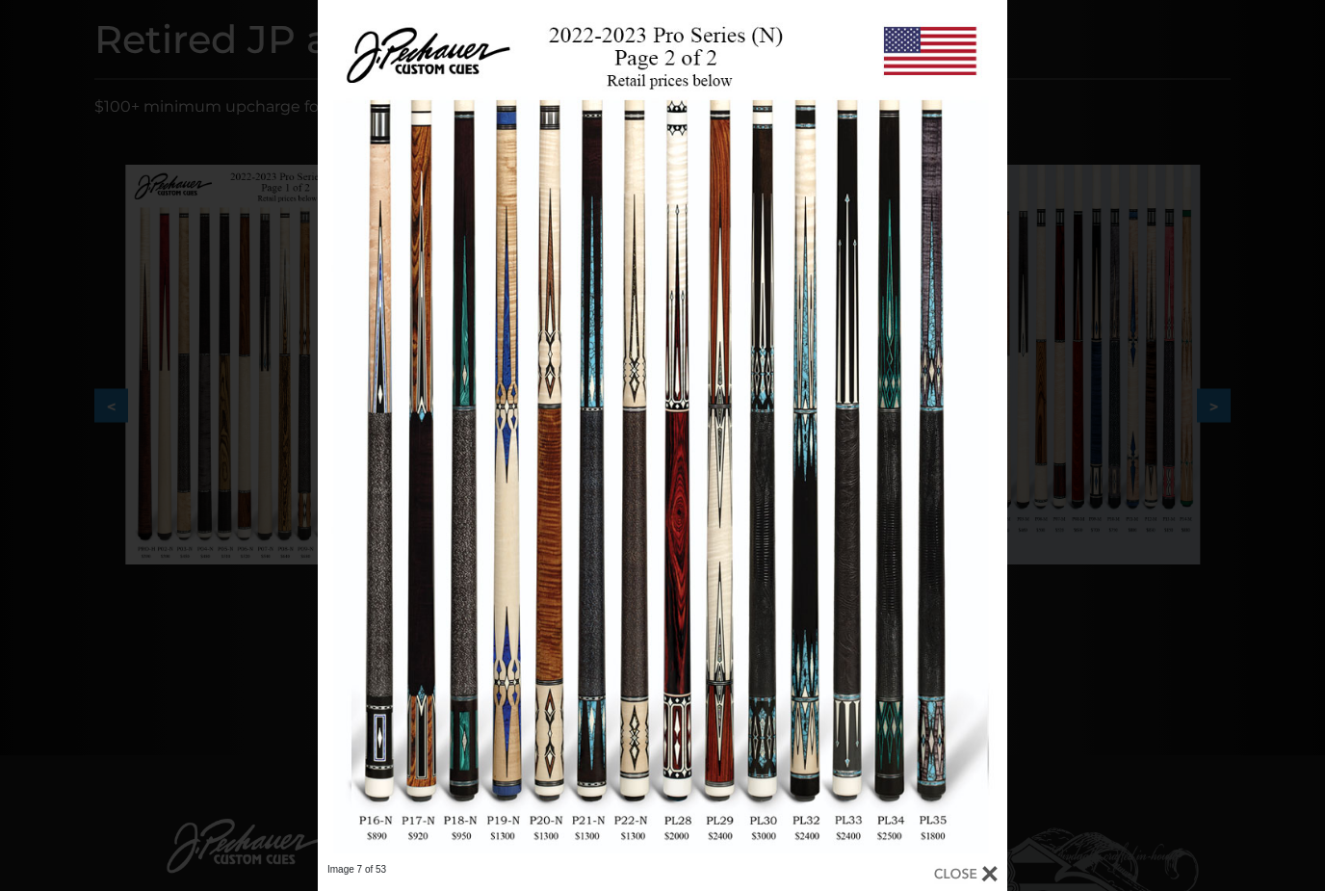
click at [1122, 400] on div "Image 7 of 53" at bounding box center [662, 445] width 1325 height 891
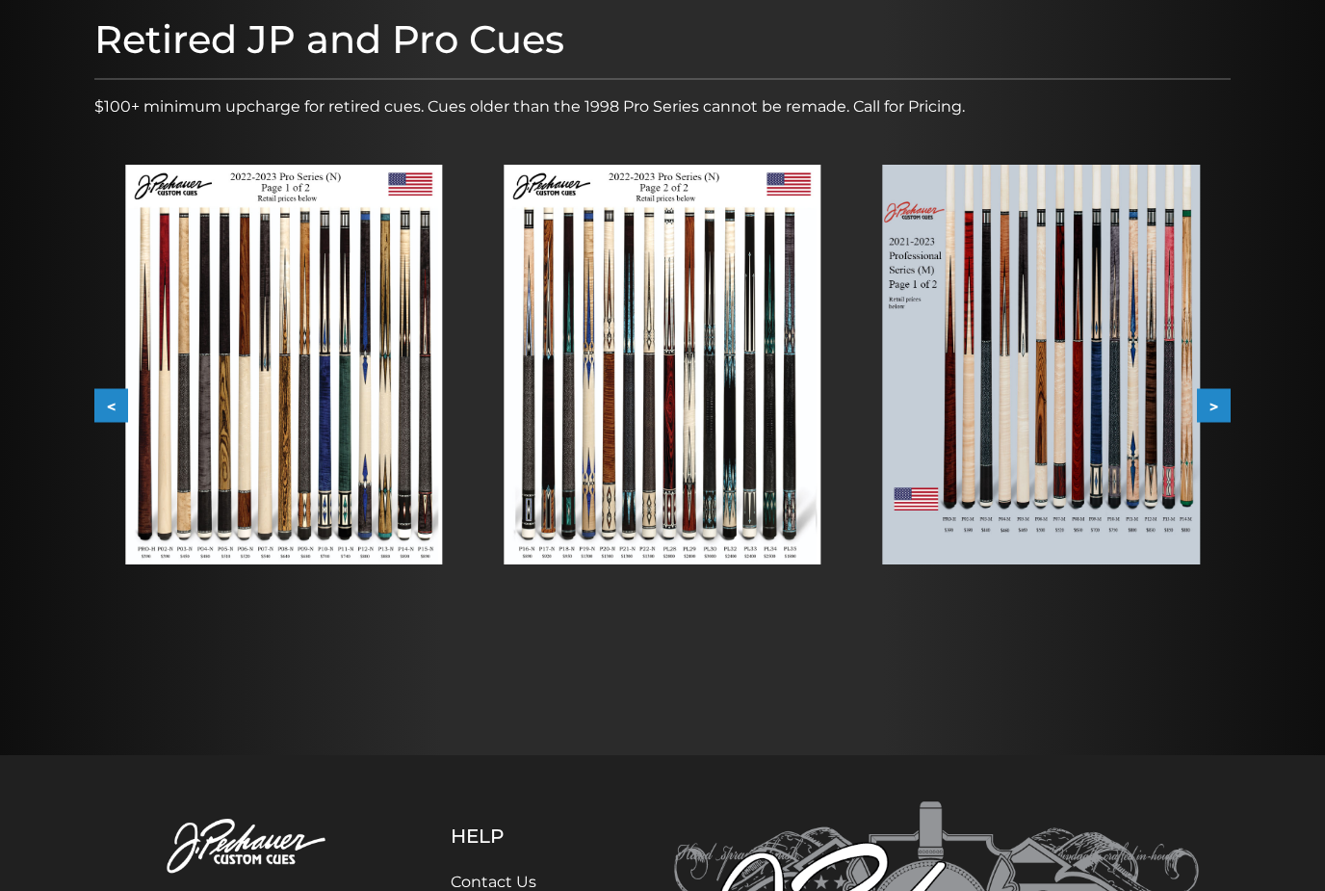
click at [1134, 403] on img at bounding box center [1041, 365] width 317 height 400
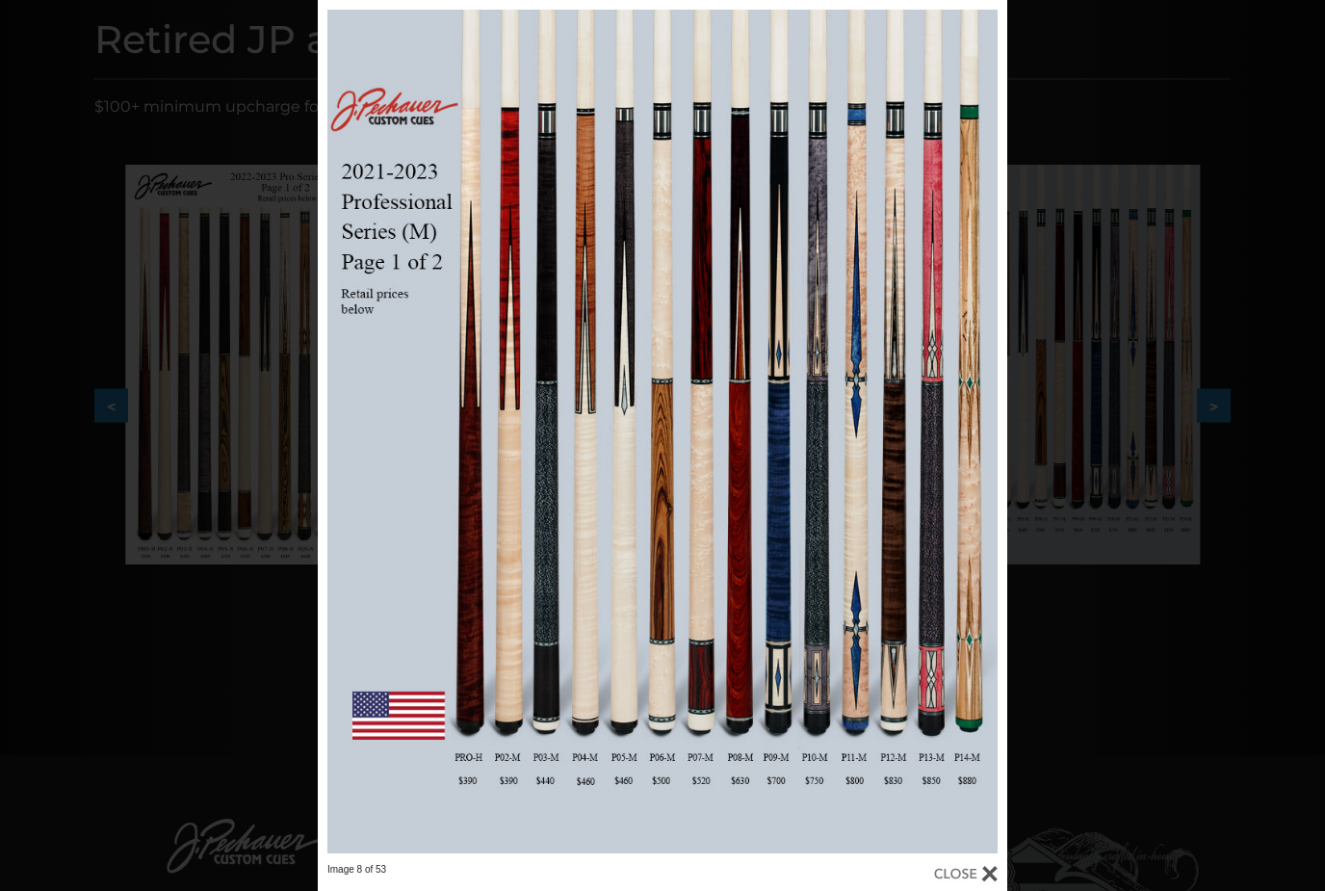
click at [1106, 491] on div "Image 8 of 53" at bounding box center [662, 445] width 1325 height 891
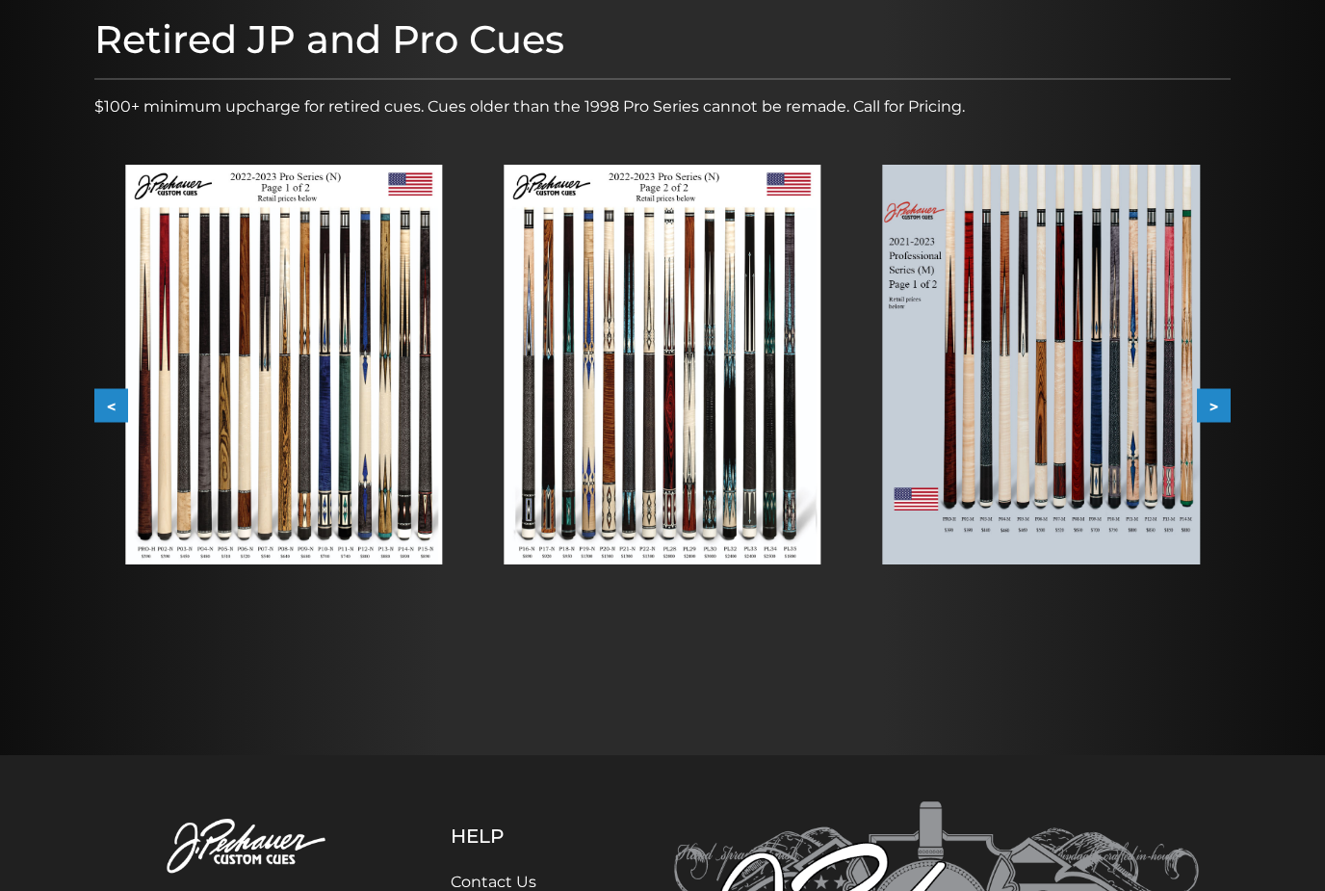
click at [1133, 485] on img at bounding box center [1041, 365] width 317 height 400
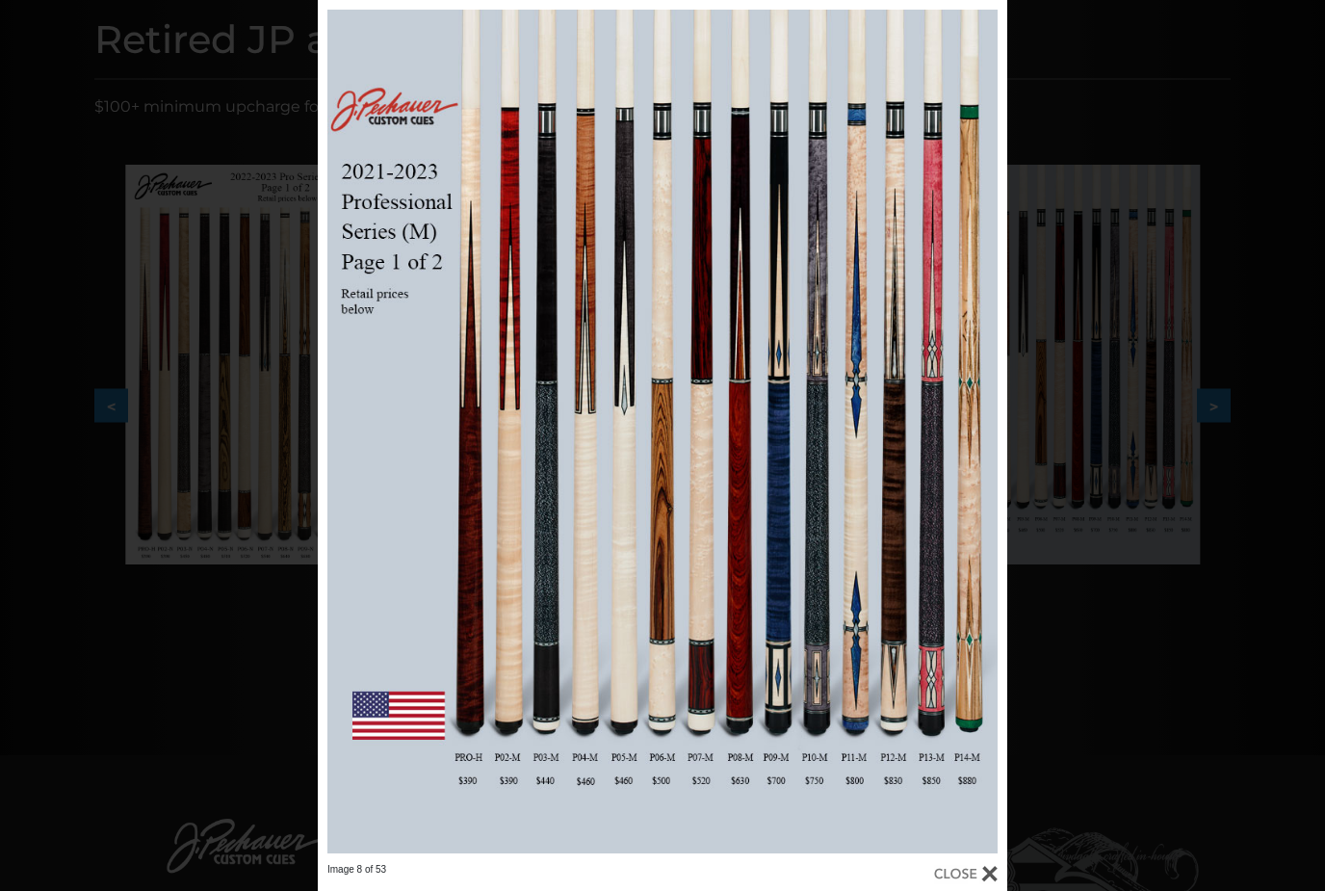
click at [1123, 449] on div "Image 8 of 53" at bounding box center [662, 445] width 1325 height 891
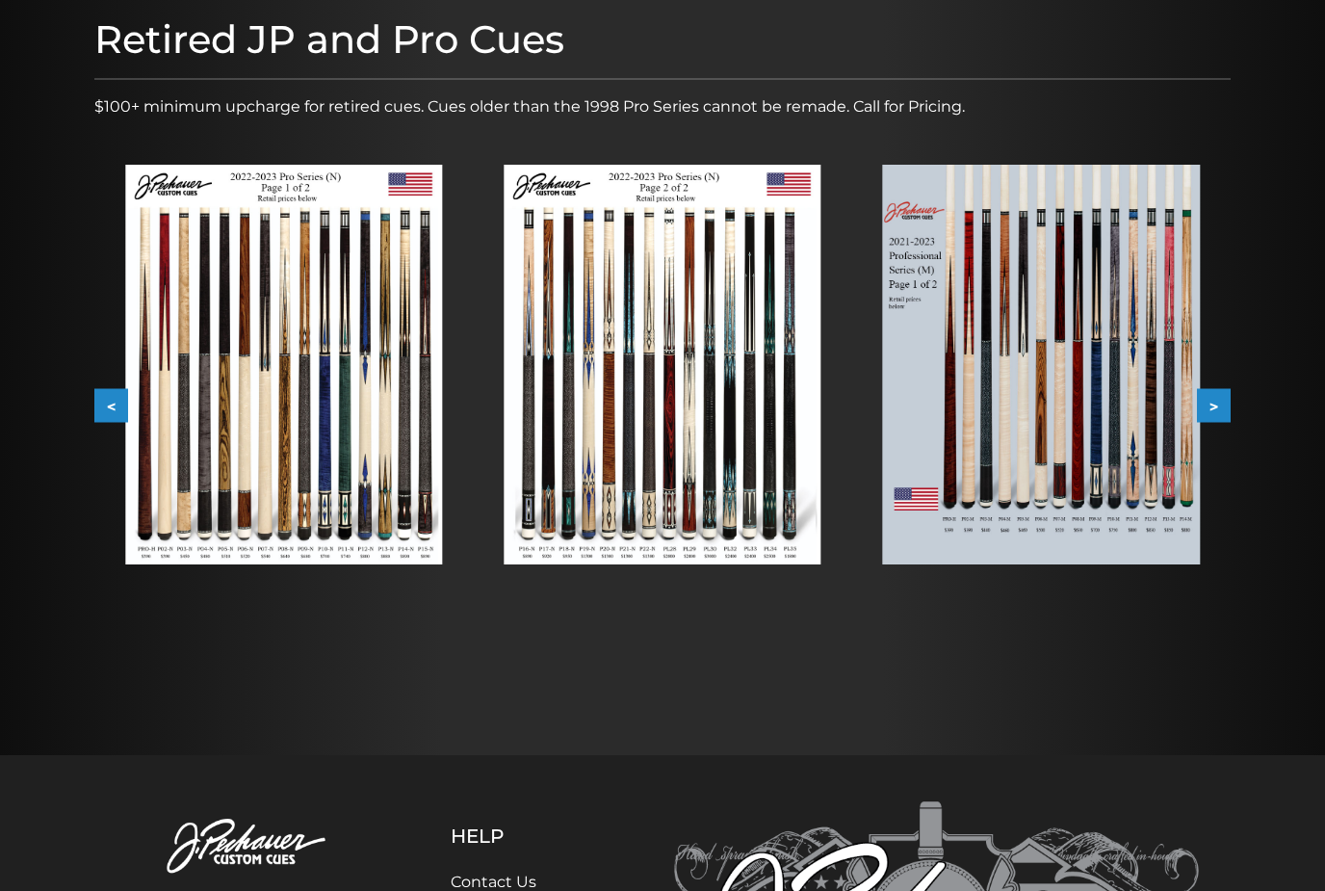
click at [1226, 401] on button ">" at bounding box center [1214, 406] width 34 height 34
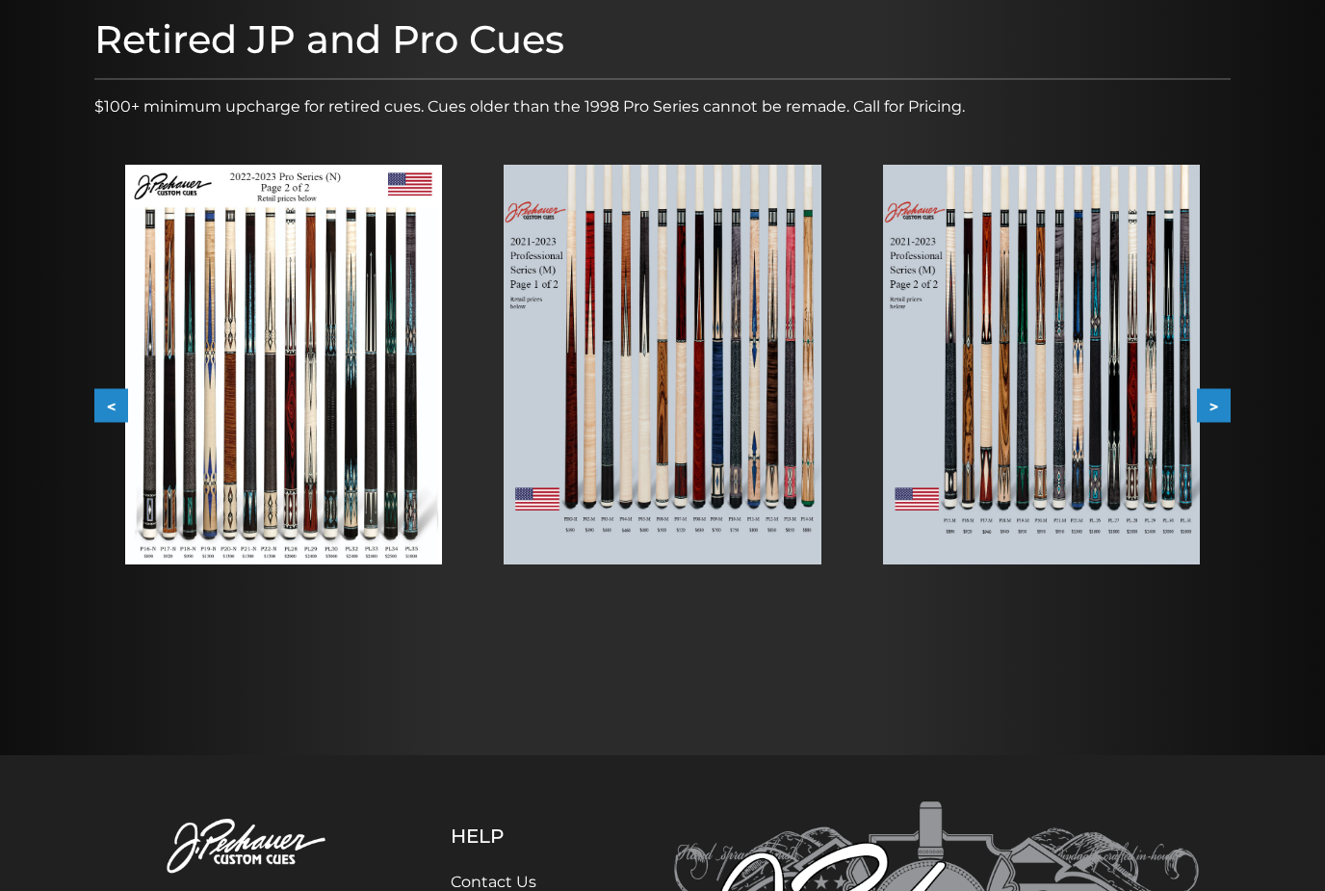
click at [179, 373] on img at bounding box center [283, 365] width 317 height 400
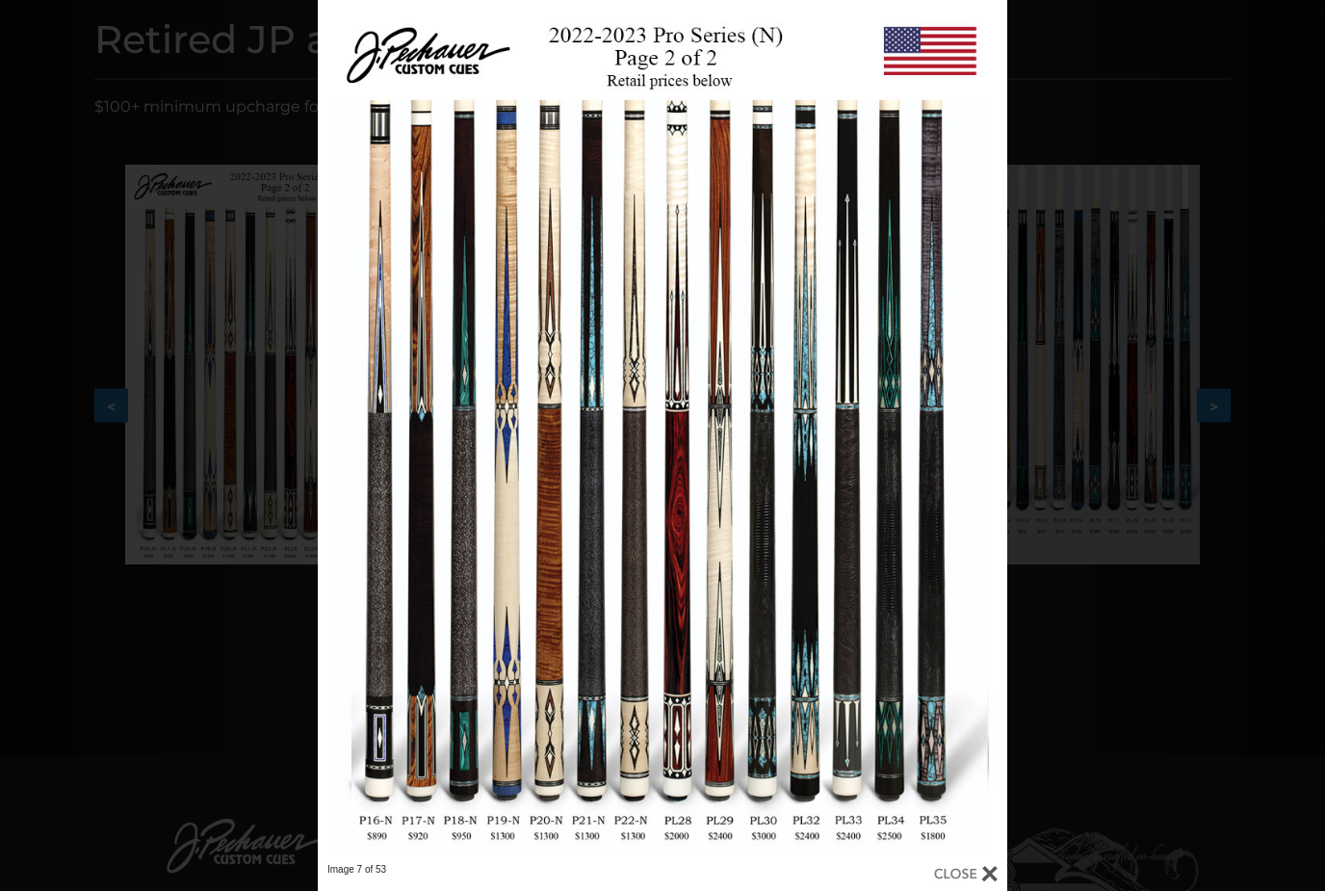
click at [1145, 449] on div "Image 7 of 53" at bounding box center [662, 445] width 1325 height 891
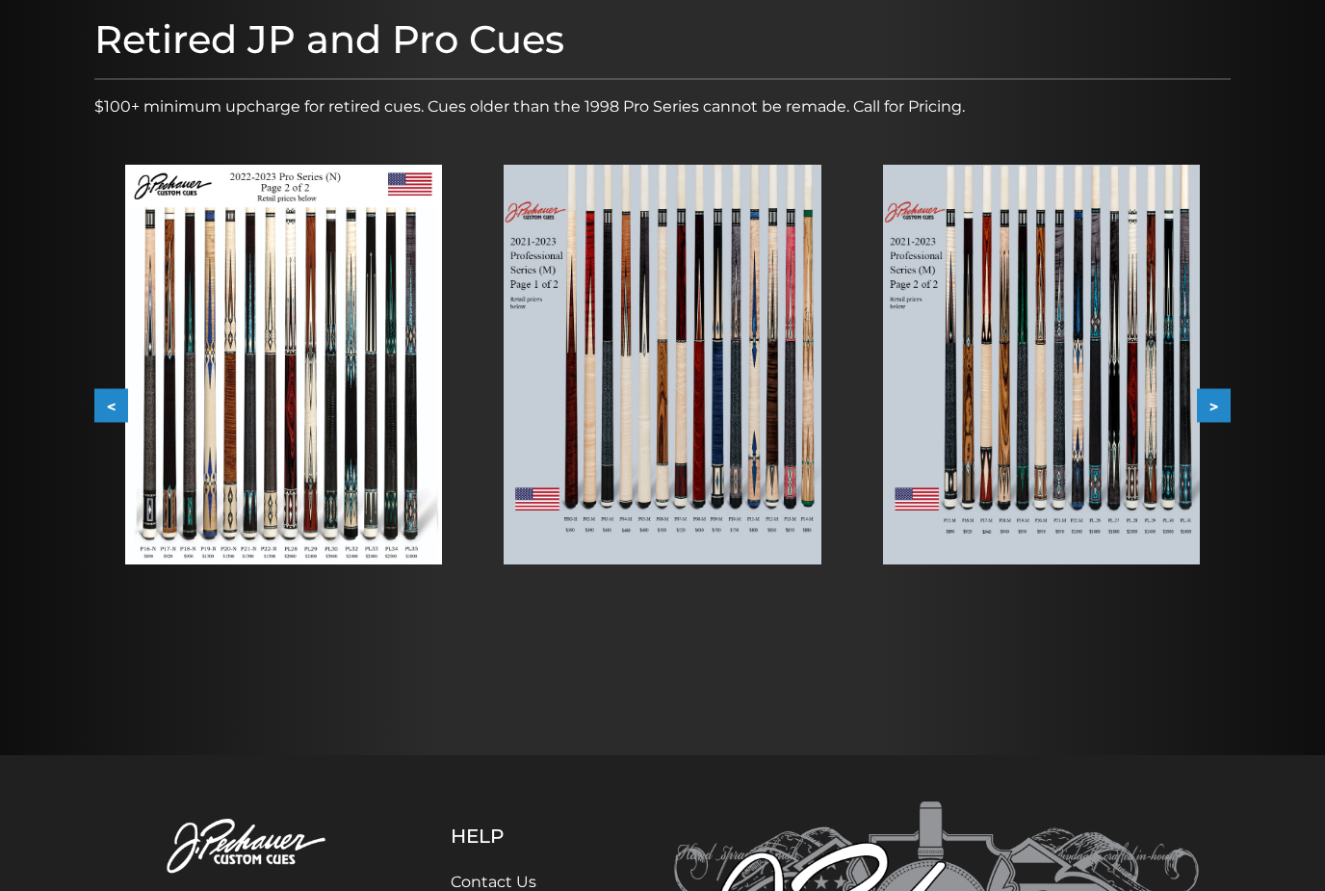
click at [819, 439] on img at bounding box center [661, 365] width 317 height 400
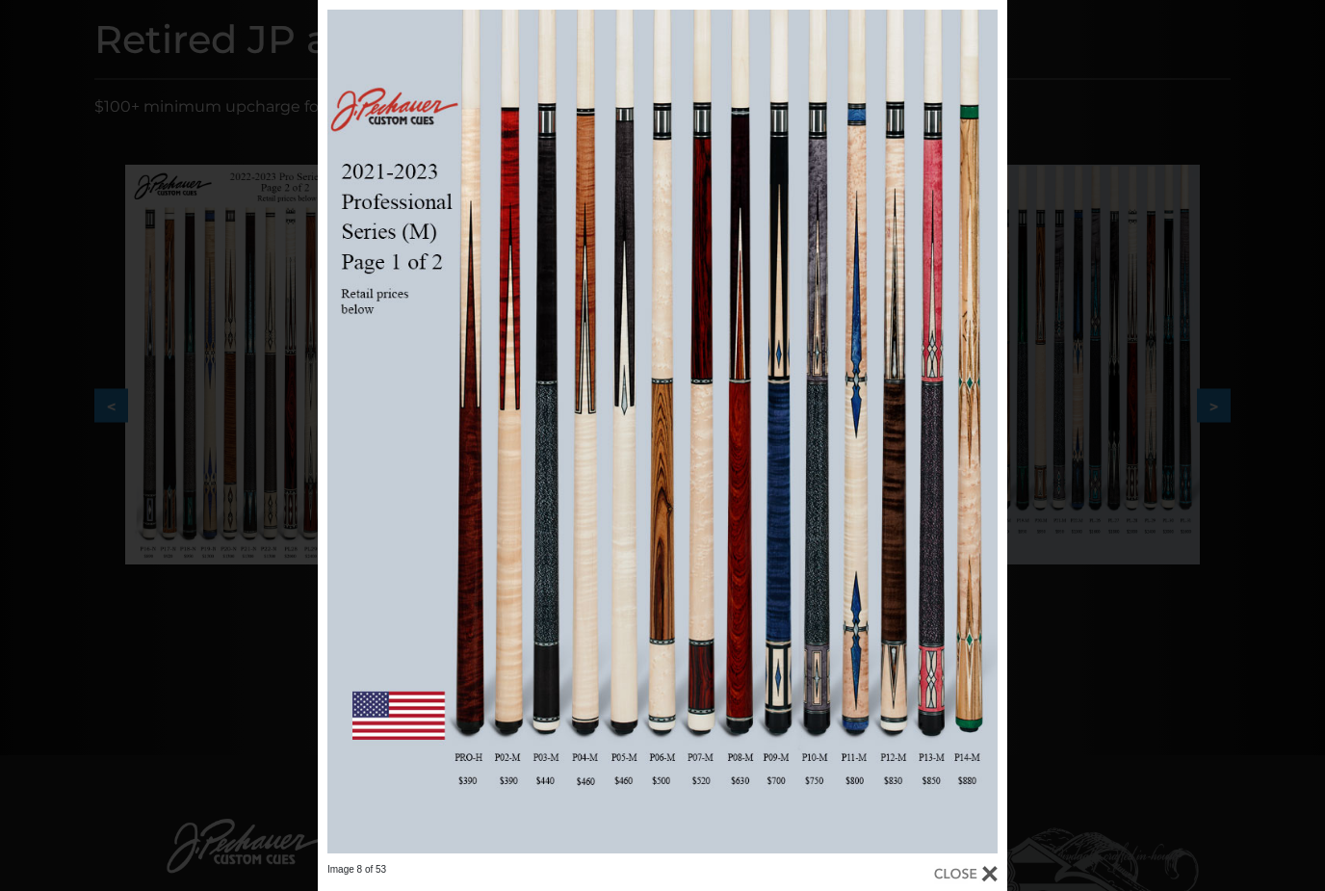
click at [1092, 491] on div "Image 8 of 53" at bounding box center [662, 445] width 1325 height 891
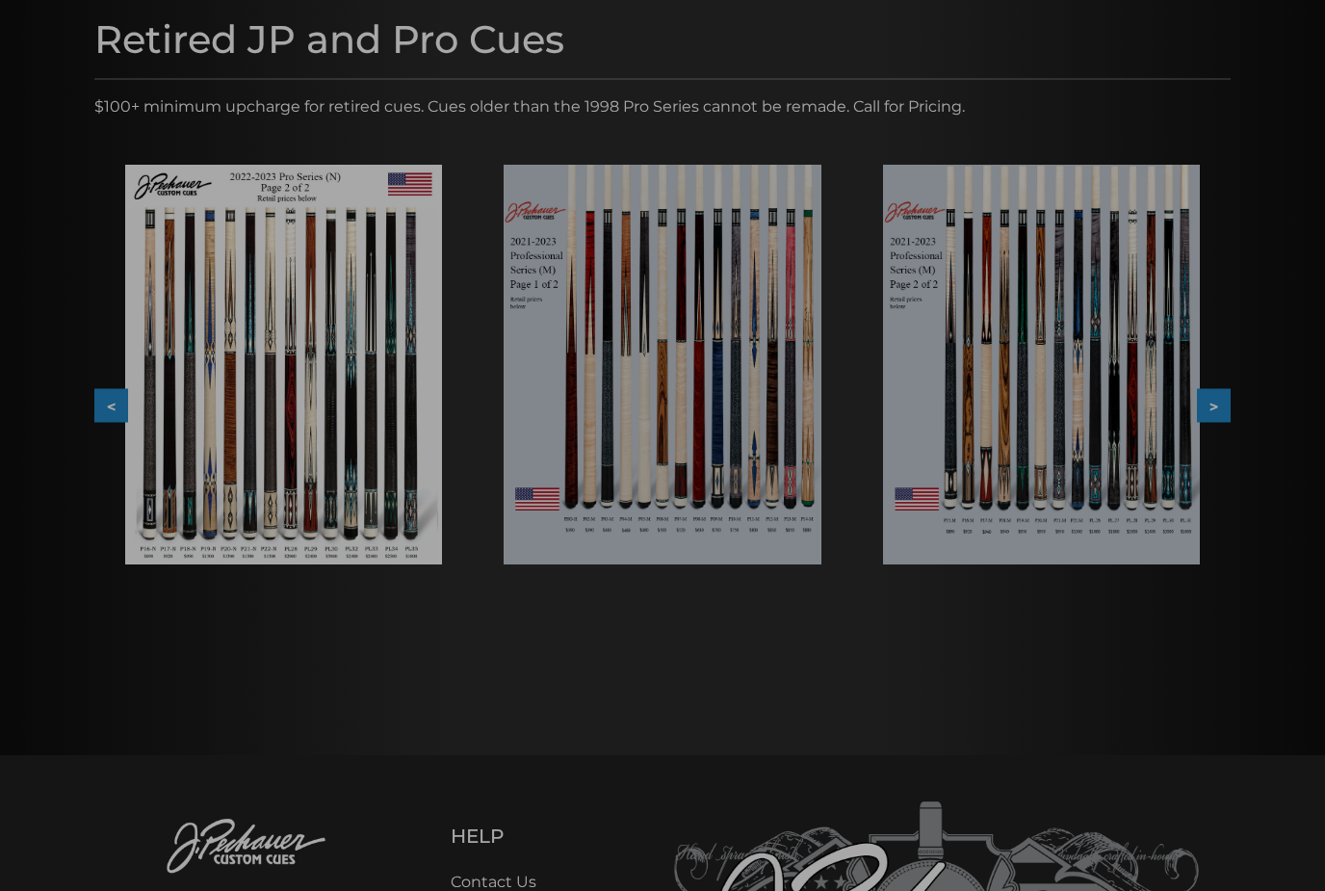
click at [1097, 455] on img at bounding box center [1041, 365] width 317 height 400
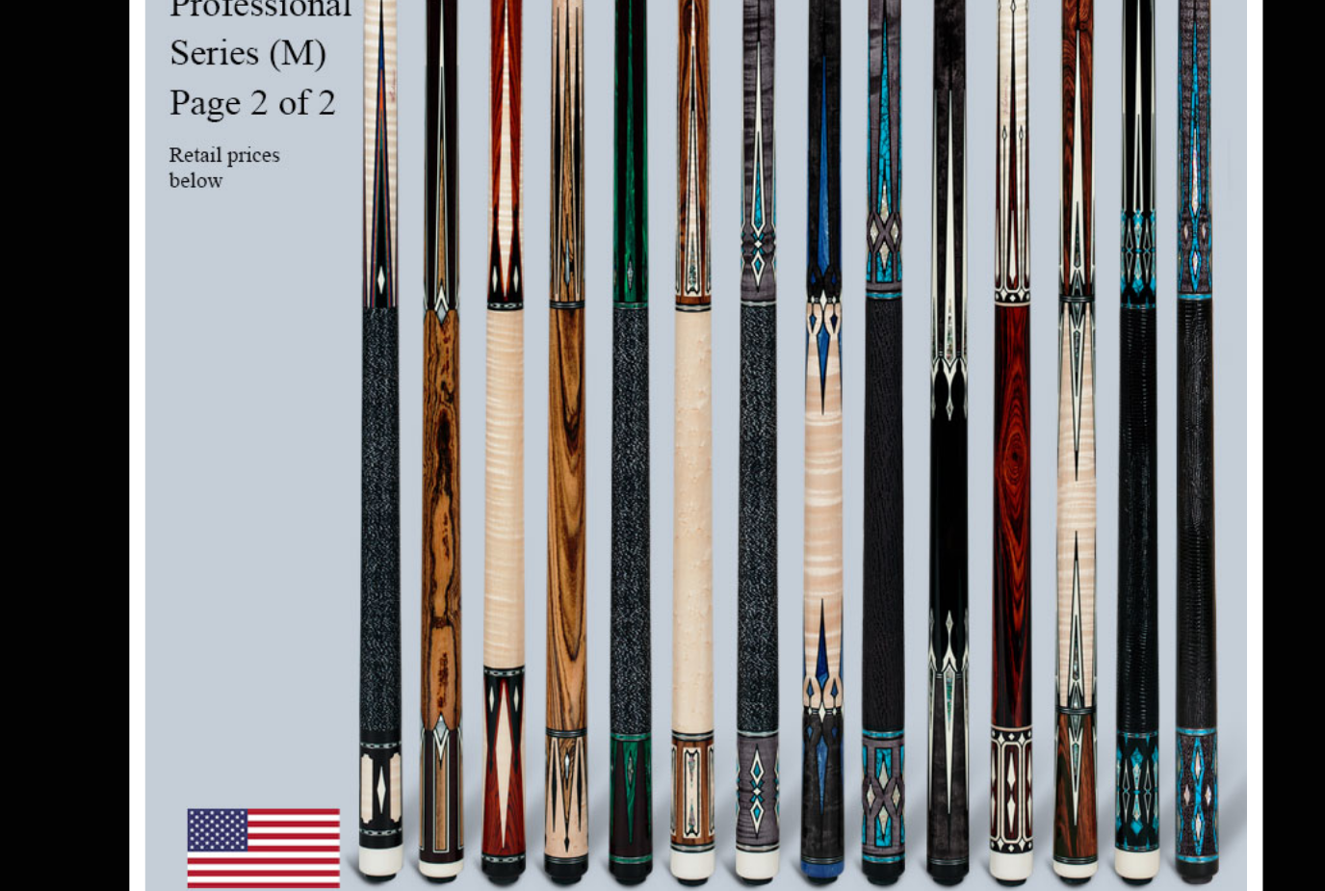
scroll to position [1096, 957]
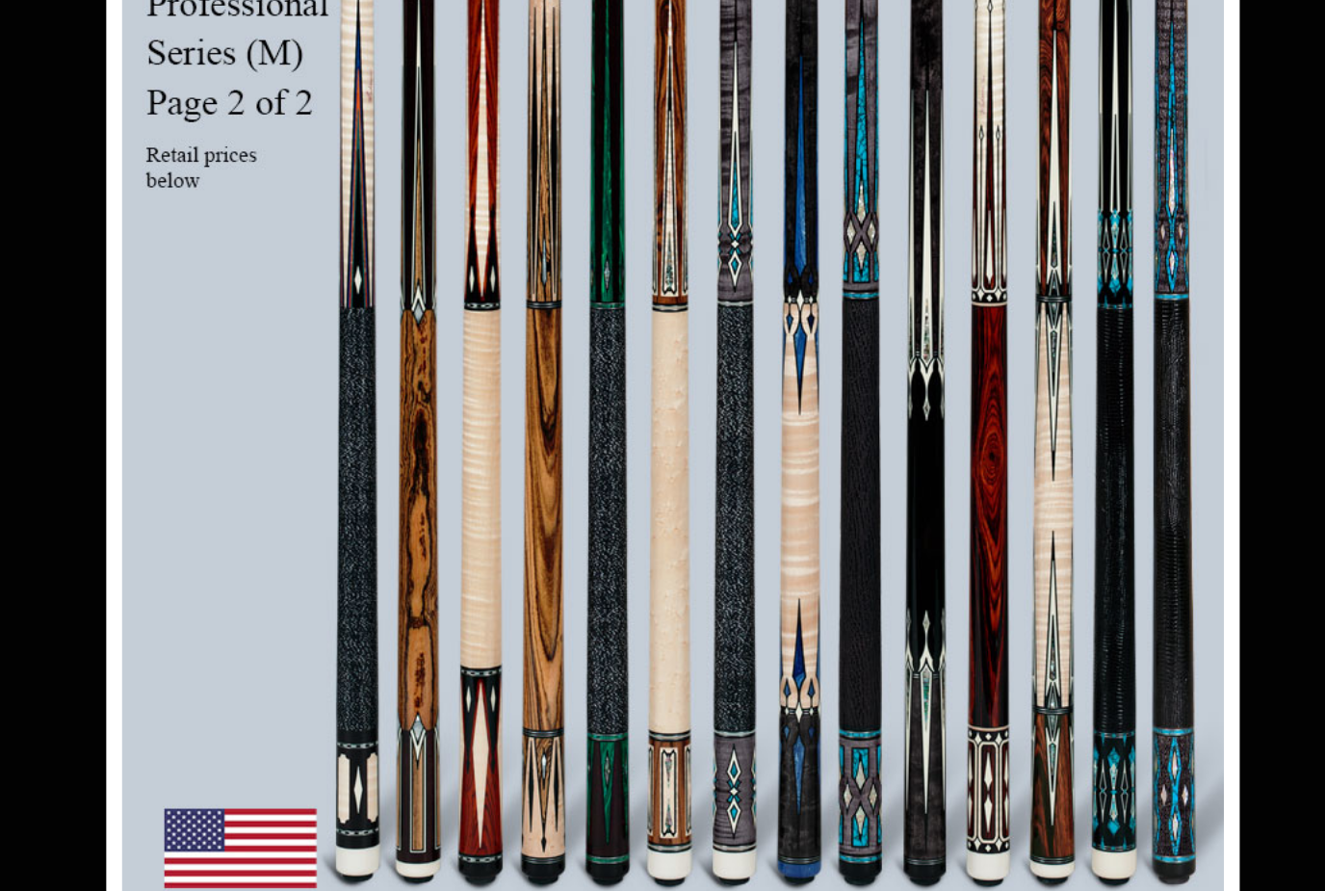
click at [963, 237] on link at bounding box center [1118, 543] width 310 height 863
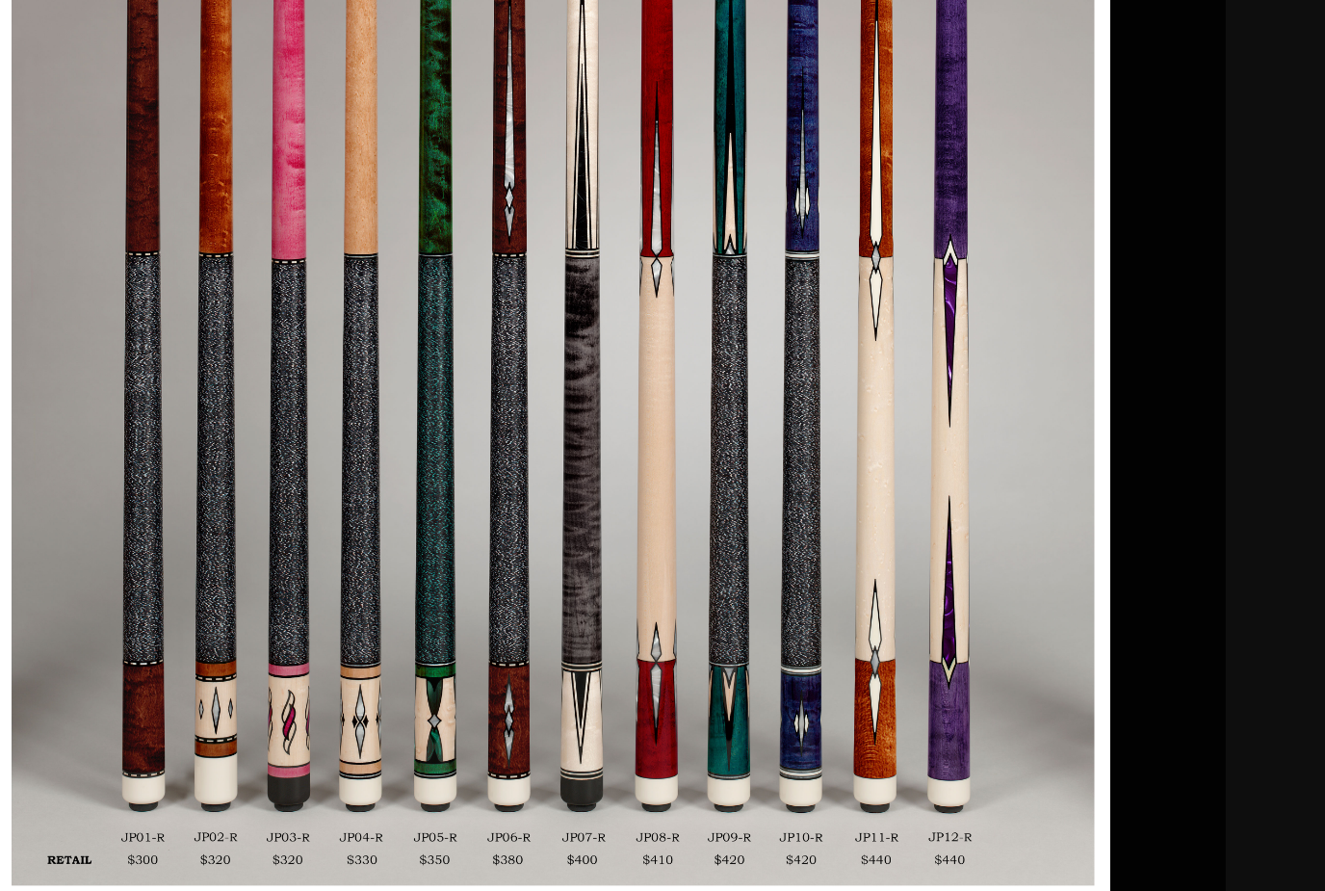
scroll to position [1411, 1312]
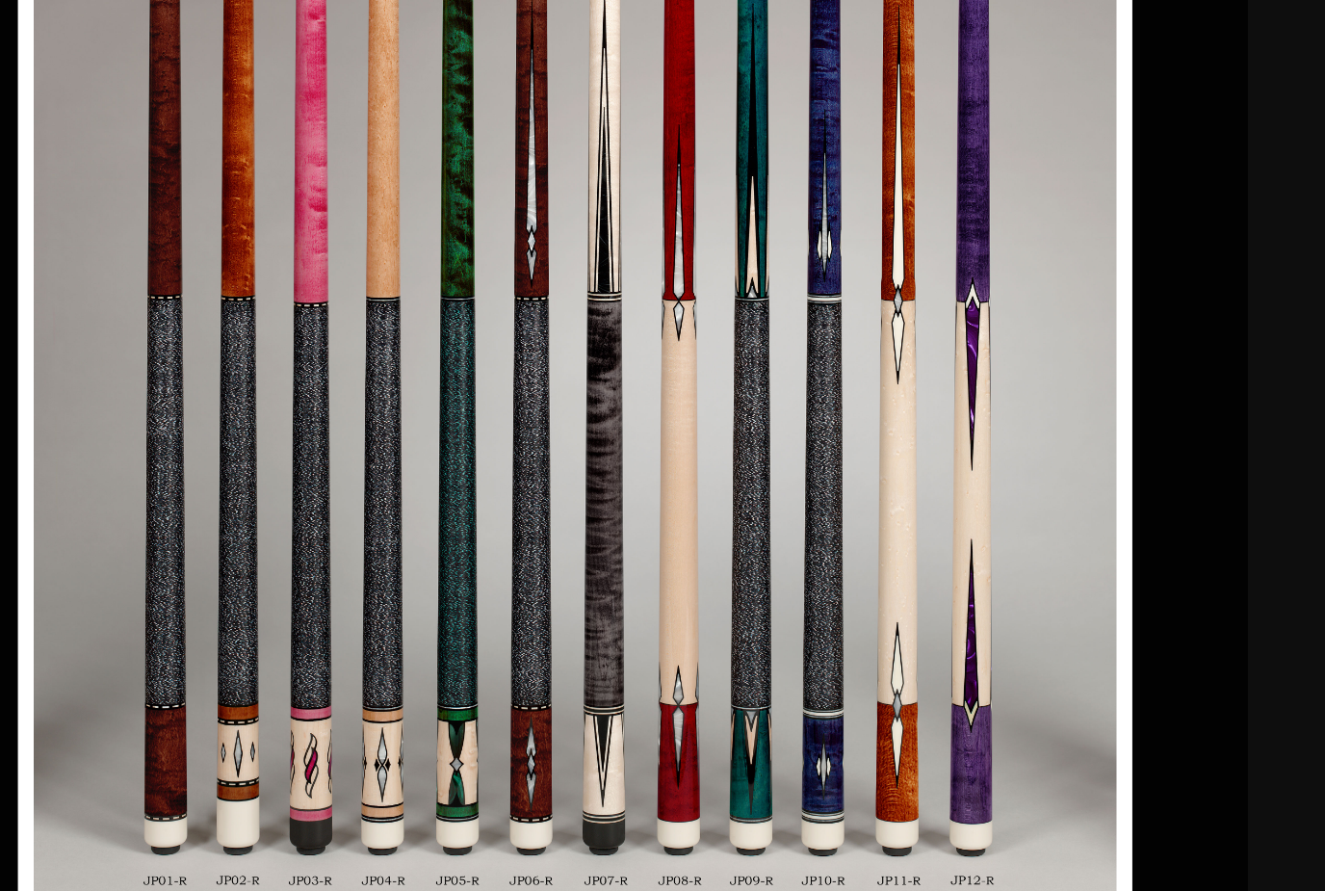
click at [860, 152] on link at bounding box center [1012, 426] width 305 height 863
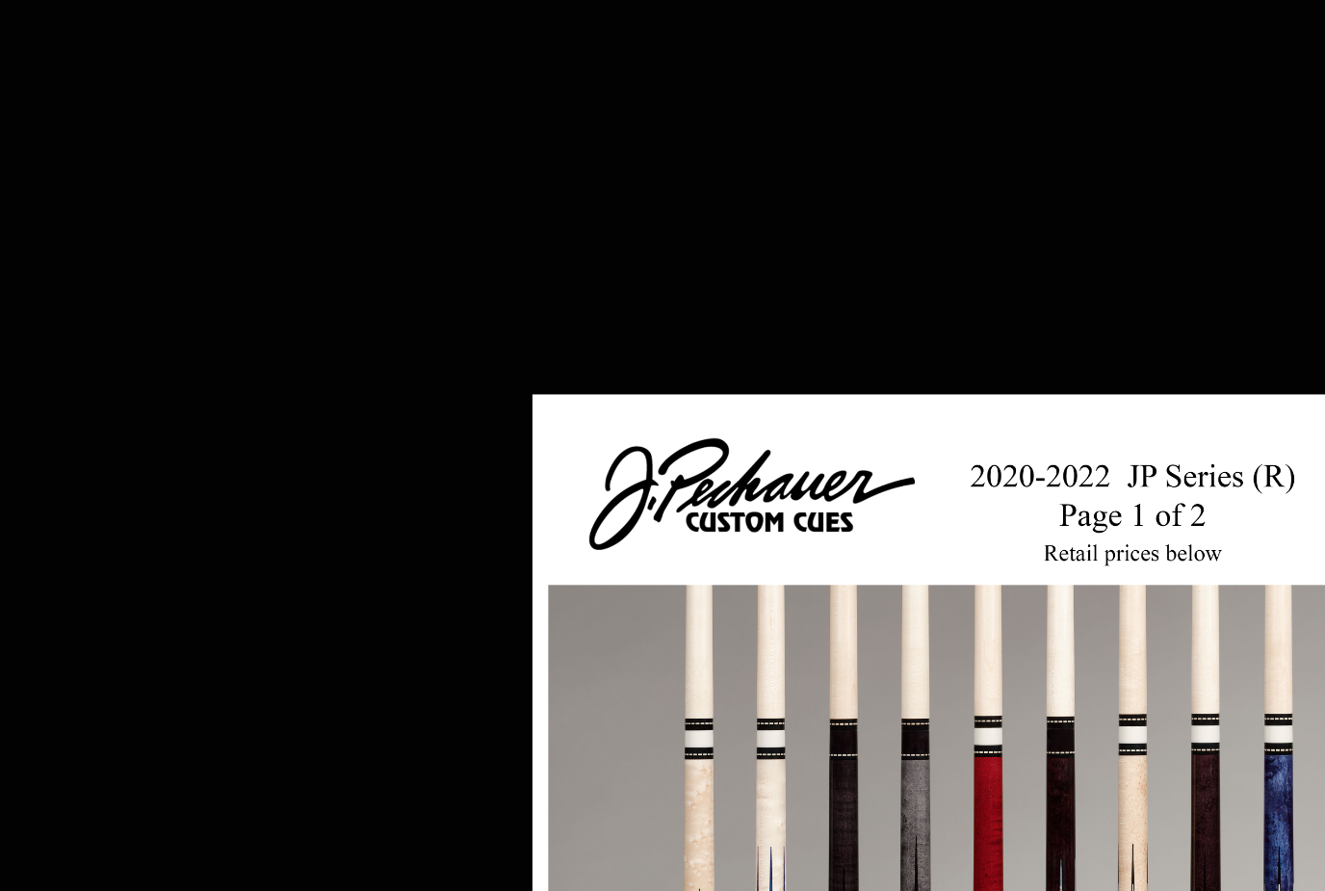
scroll to position [1698, 1578]
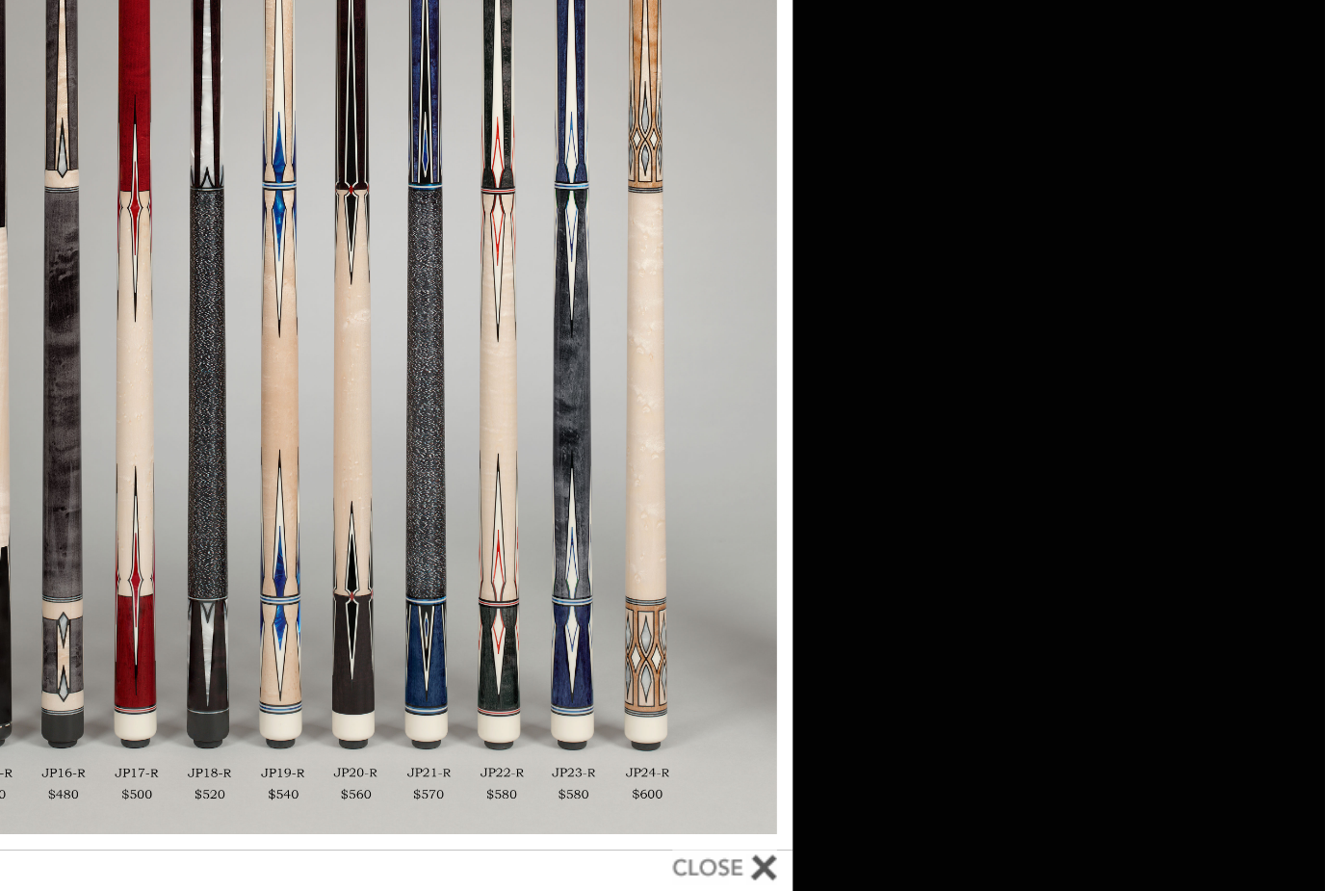
click at [928, 828] on link at bounding box center [960, 842] width 64 height 28
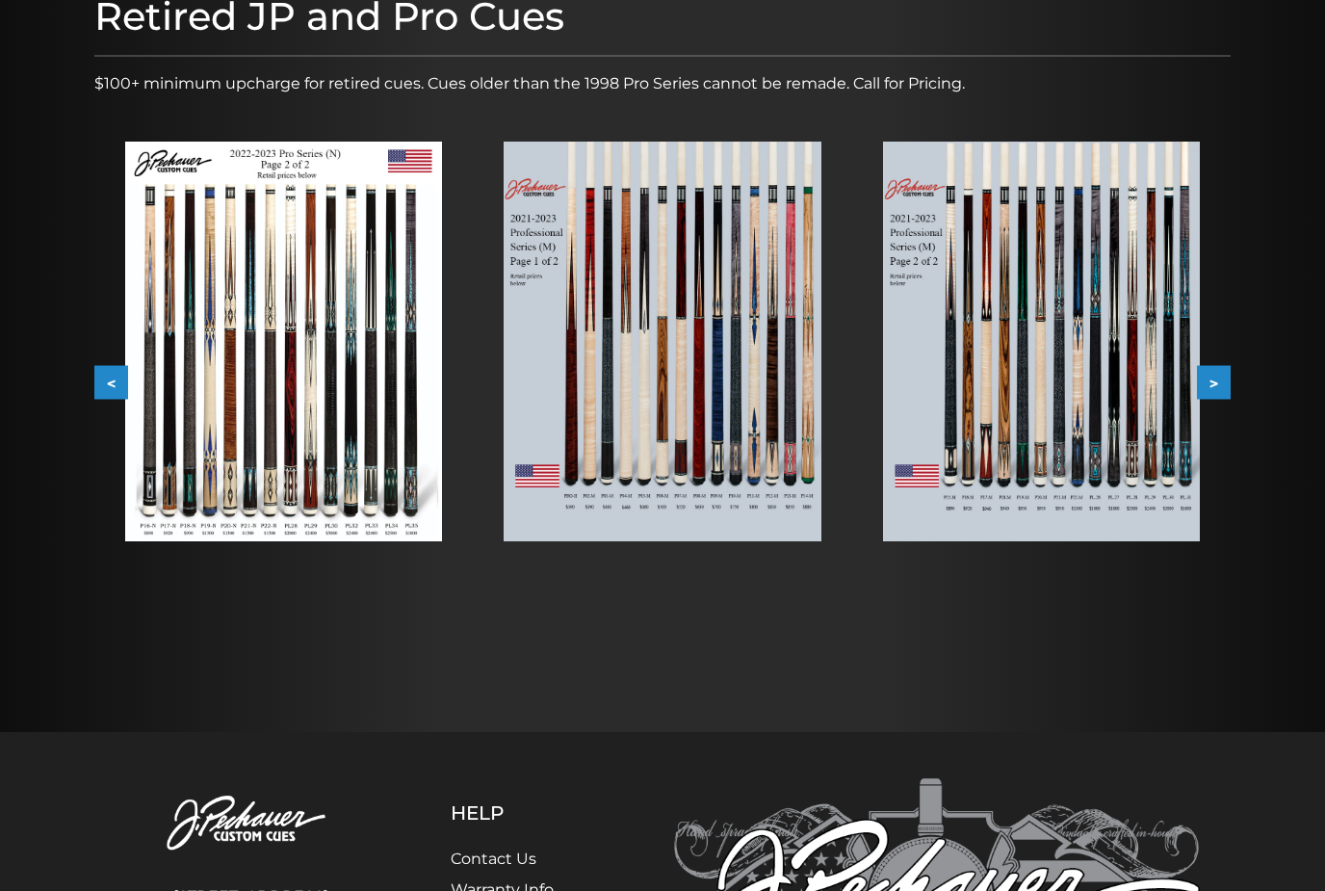
scroll to position [178, 0]
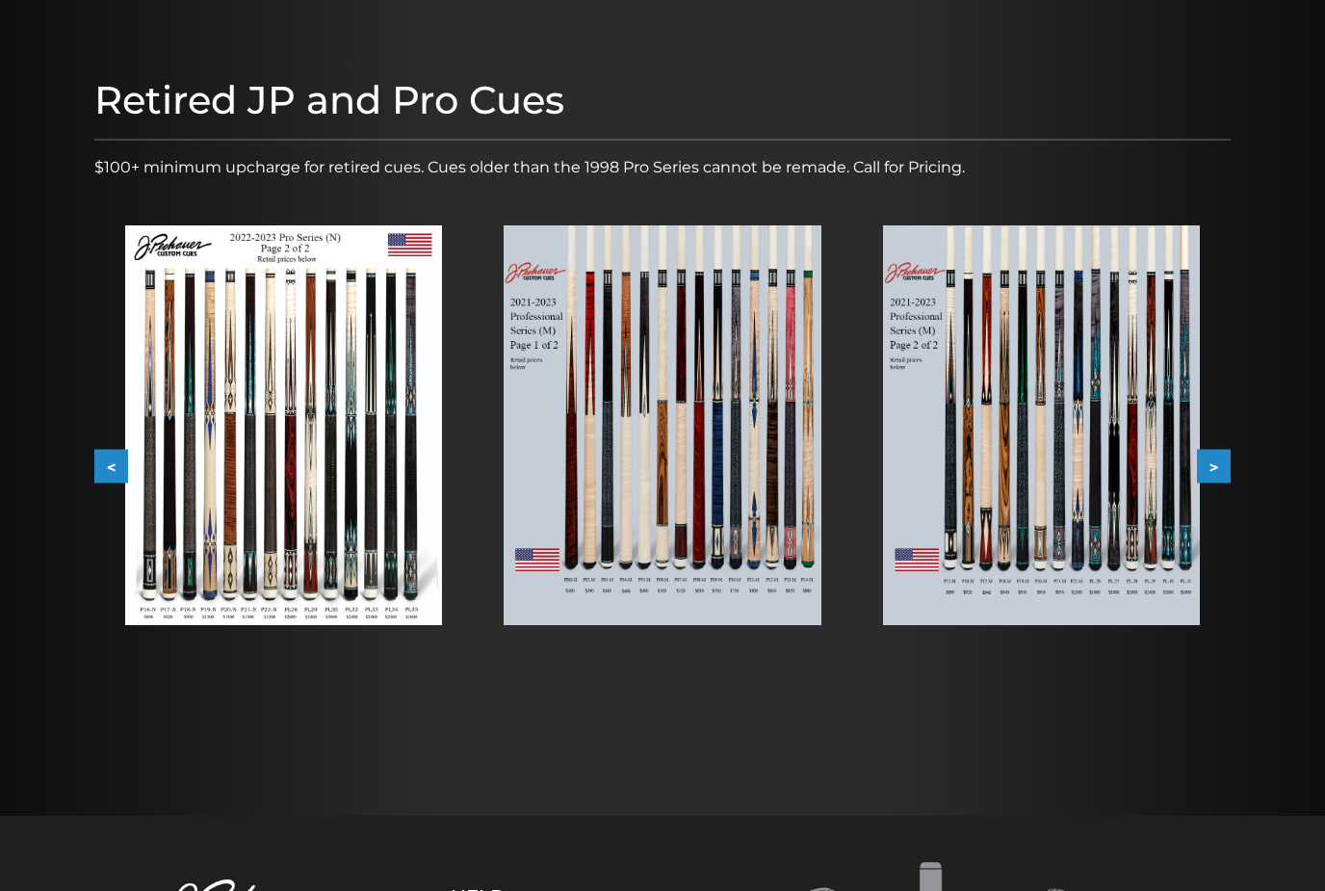
click at [1221, 459] on button ">" at bounding box center [1214, 467] width 34 height 34
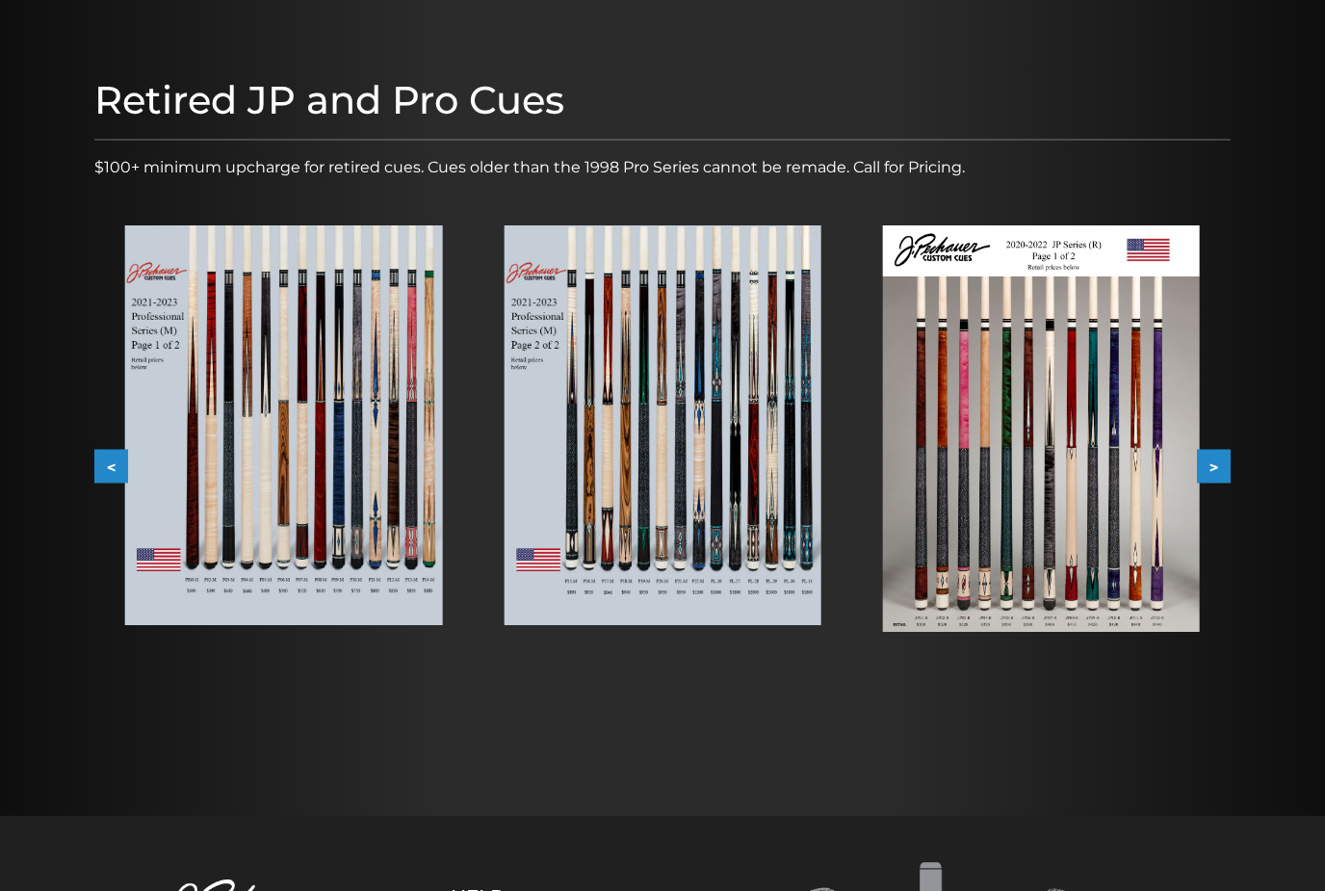
click at [1218, 453] on button ">" at bounding box center [1214, 467] width 34 height 34
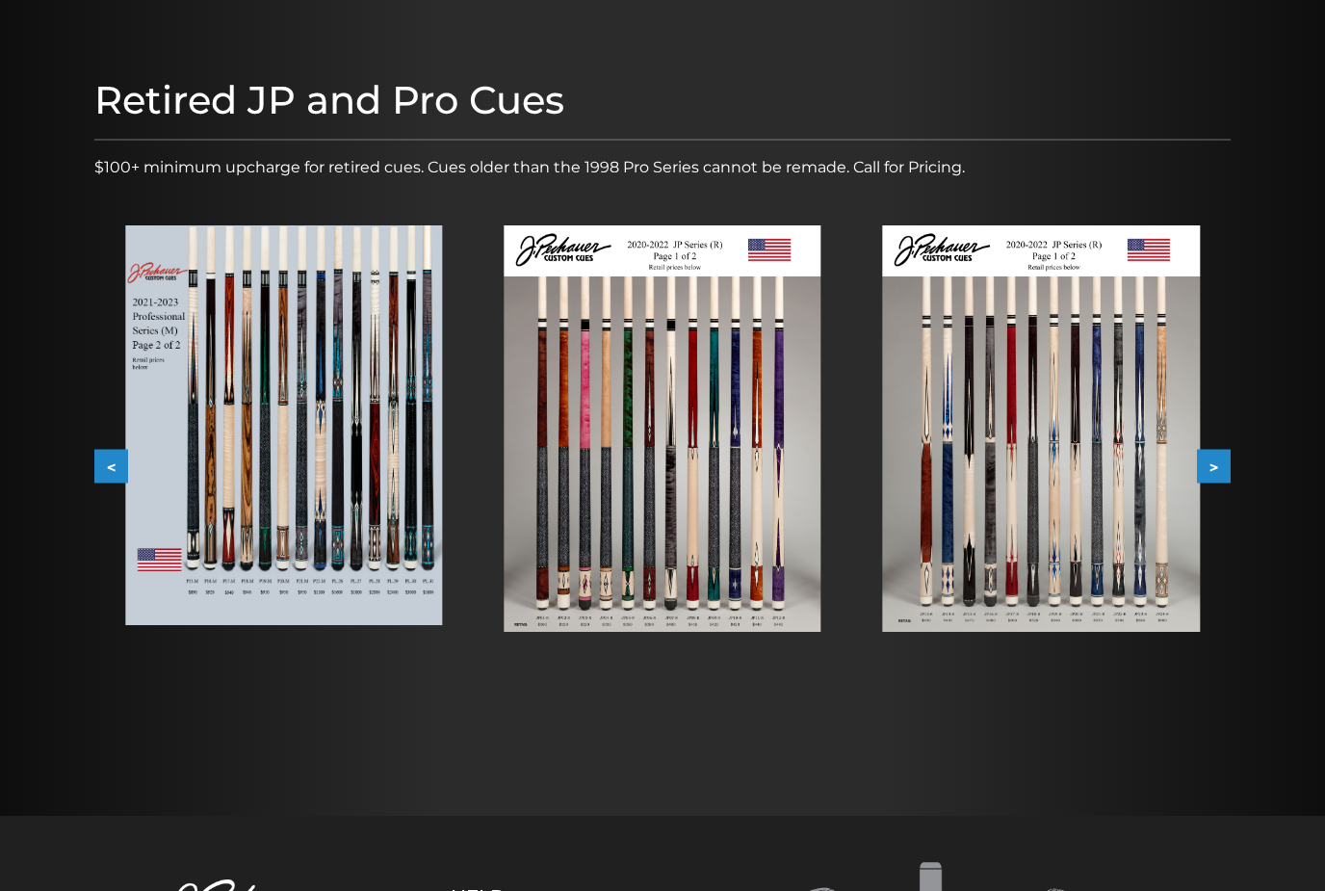
click at [1220, 458] on button ">" at bounding box center [1214, 467] width 34 height 34
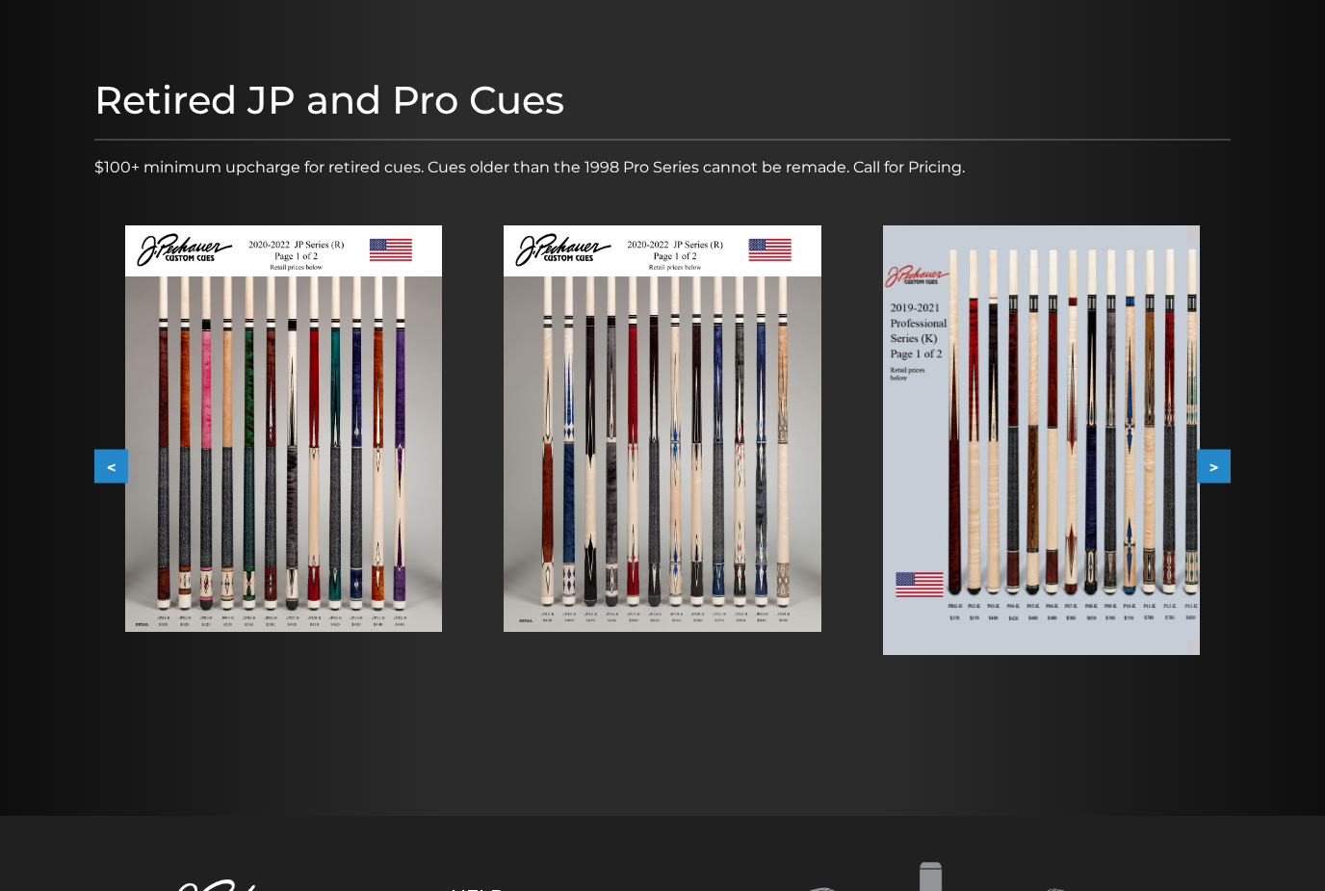
click at [1222, 460] on button ">" at bounding box center [1214, 467] width 34 height 34
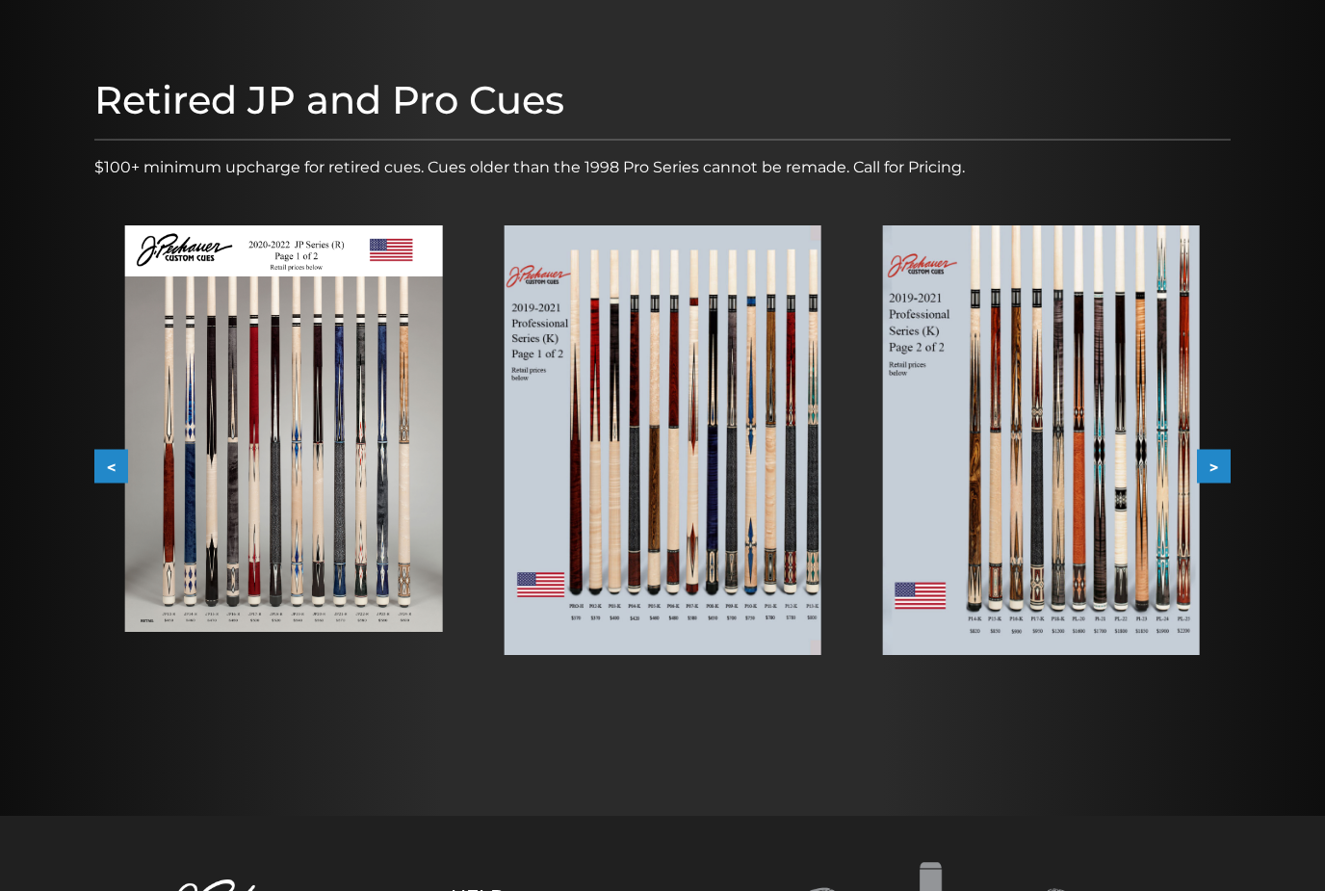
click at [789, 538] on img at bounding box center [661, 439] width 317 height 429
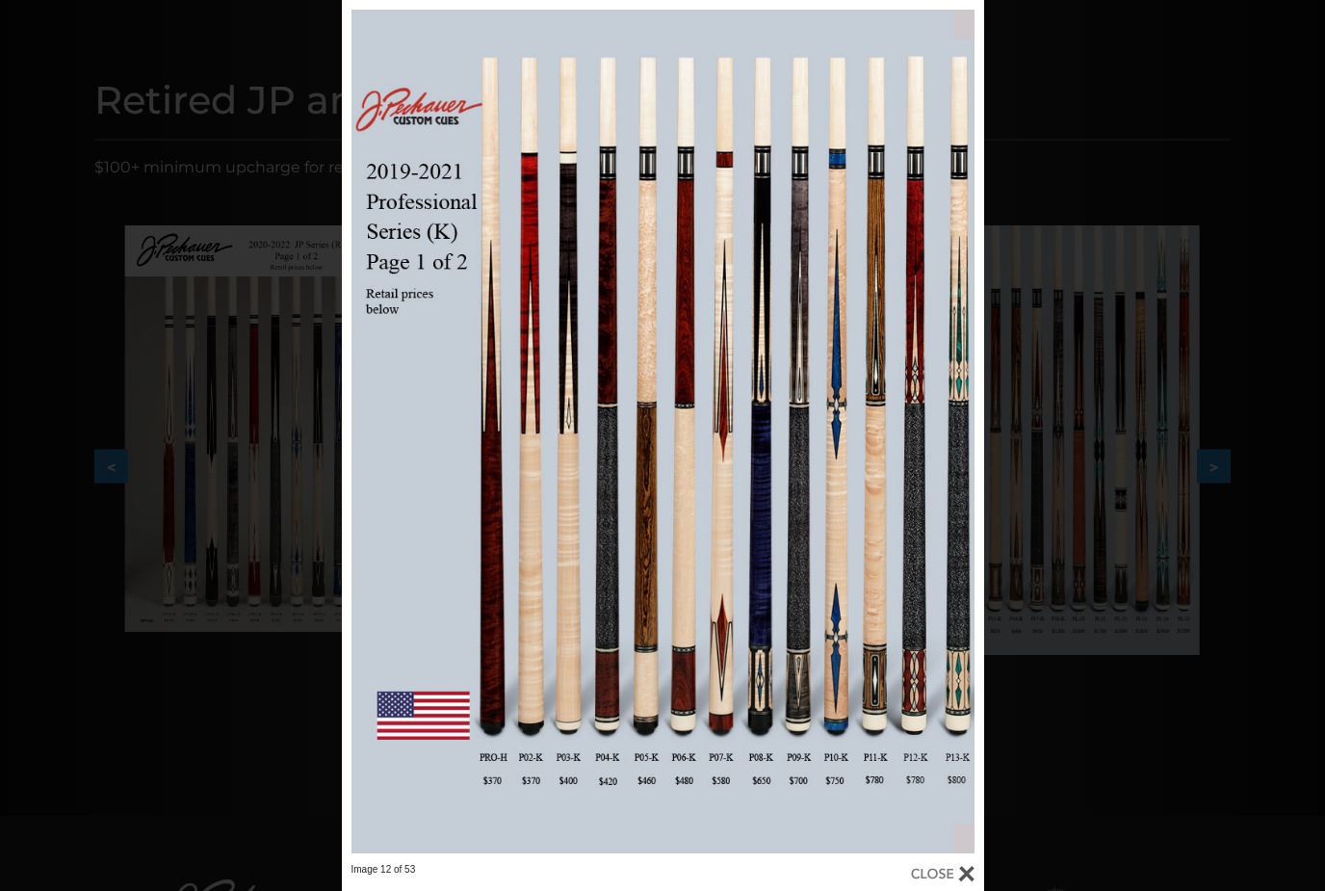
click at [1092, 512] on div "Image 12 of 53" at bounding box center [662, 445] width 1325 height 891
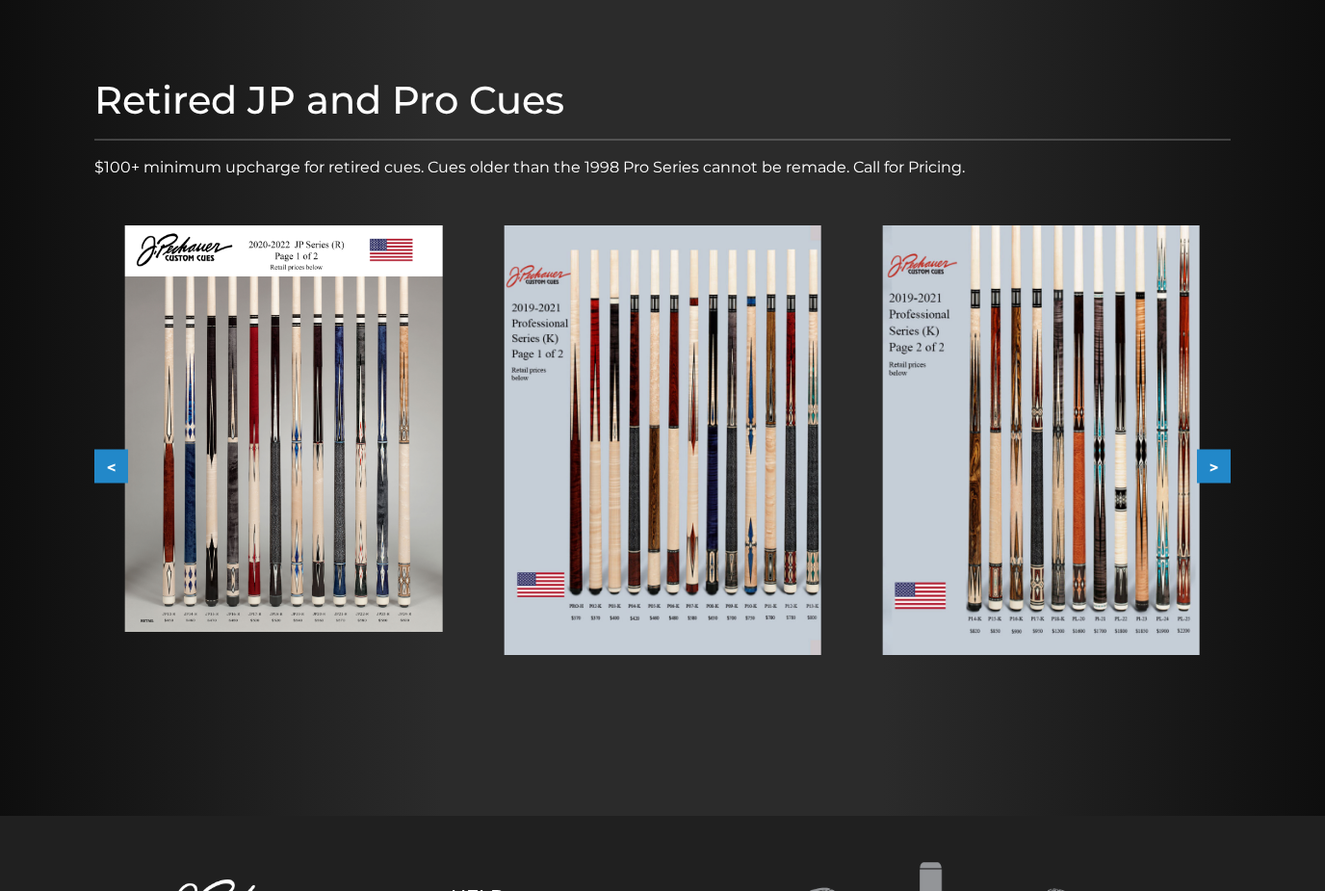
click at [1077, 503] on img at bounding box center [1041, 439] width 317 height 429
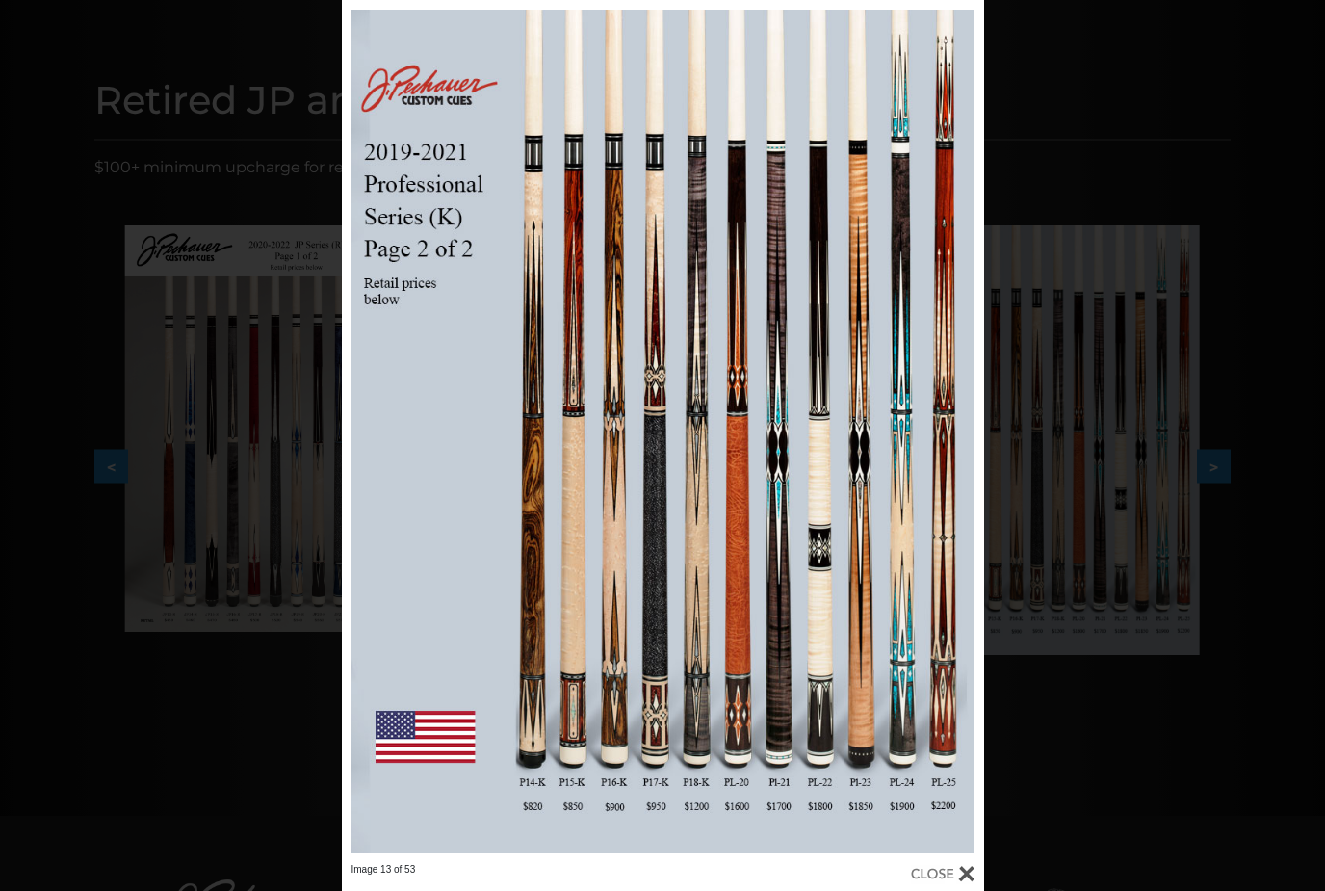
click at [698, 805] on link at bounding box center [838, 431] width 289 height 863
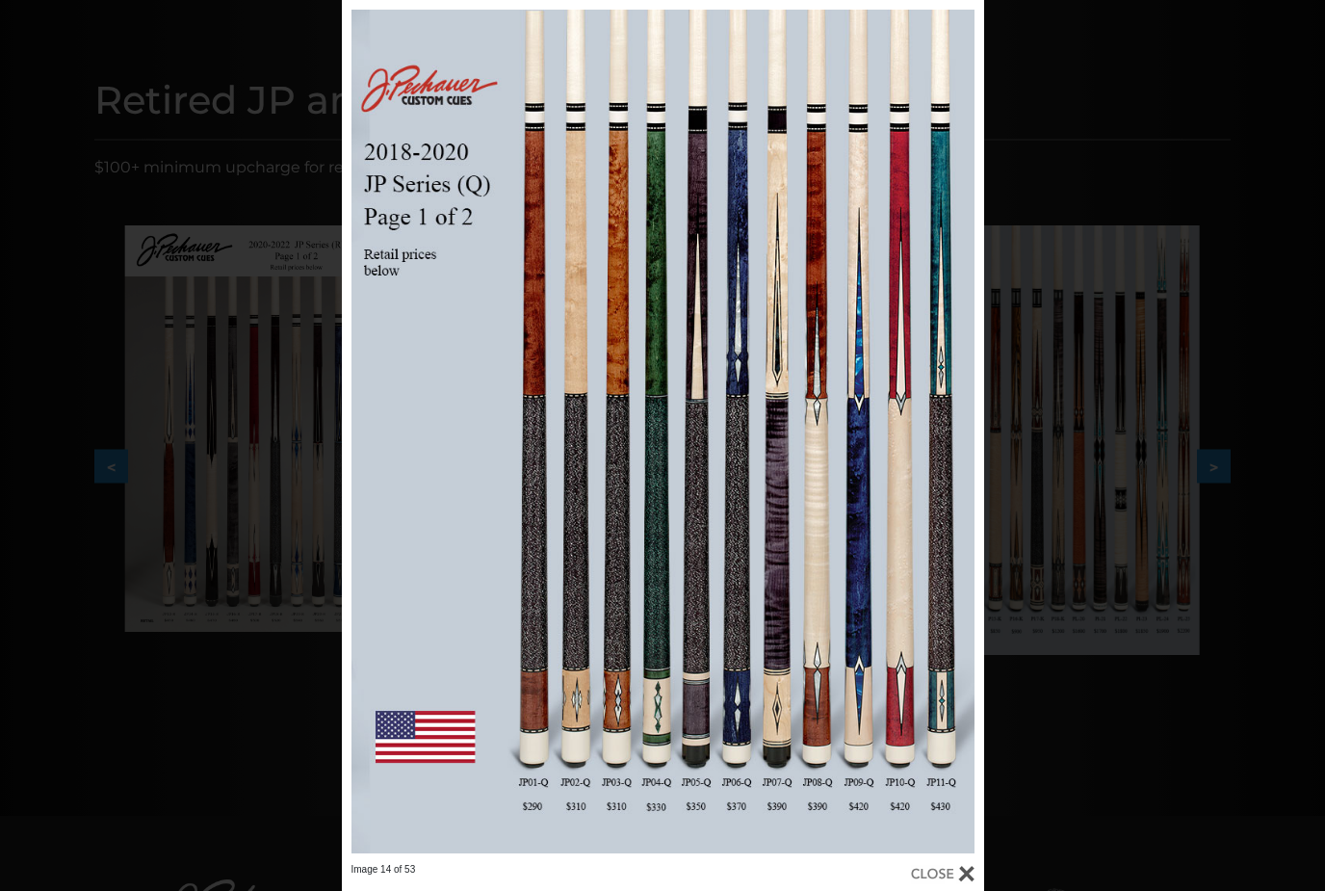
scroll to position [165, 0]
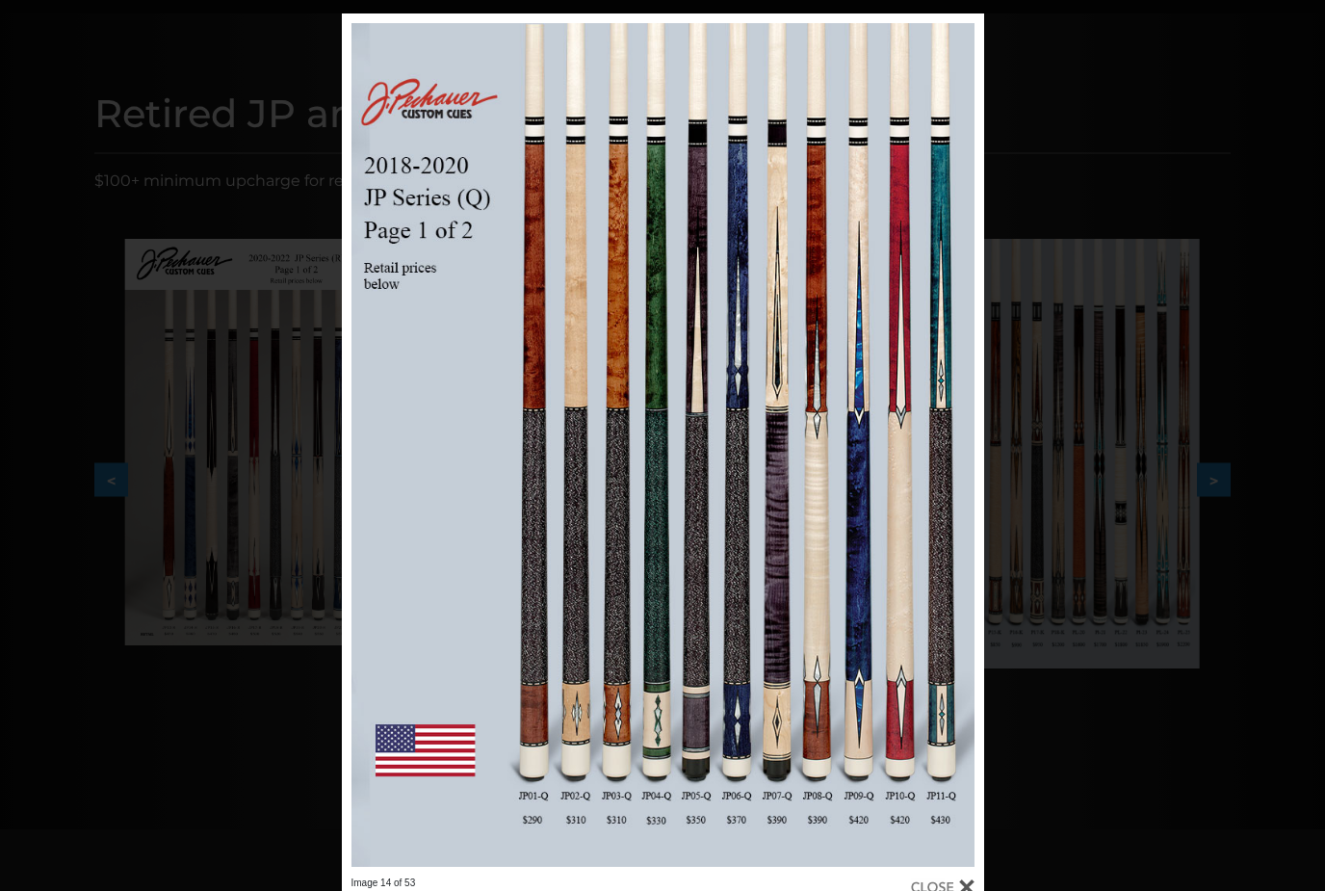
click at [489, 523] on link at bounding box center [486, 444] width 289 height 863
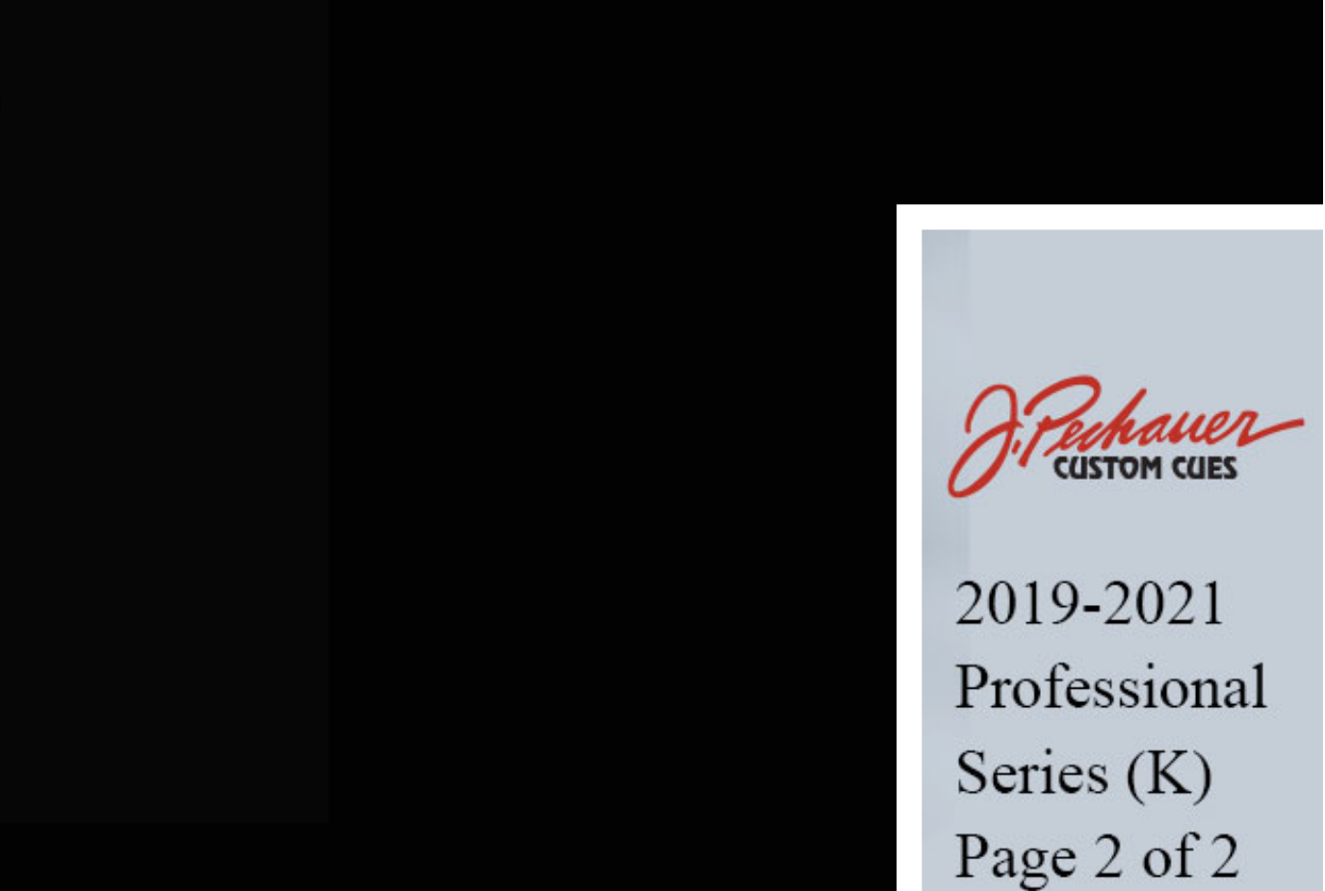
scroll to position [710, 399]
